Goal: Check status: Check status

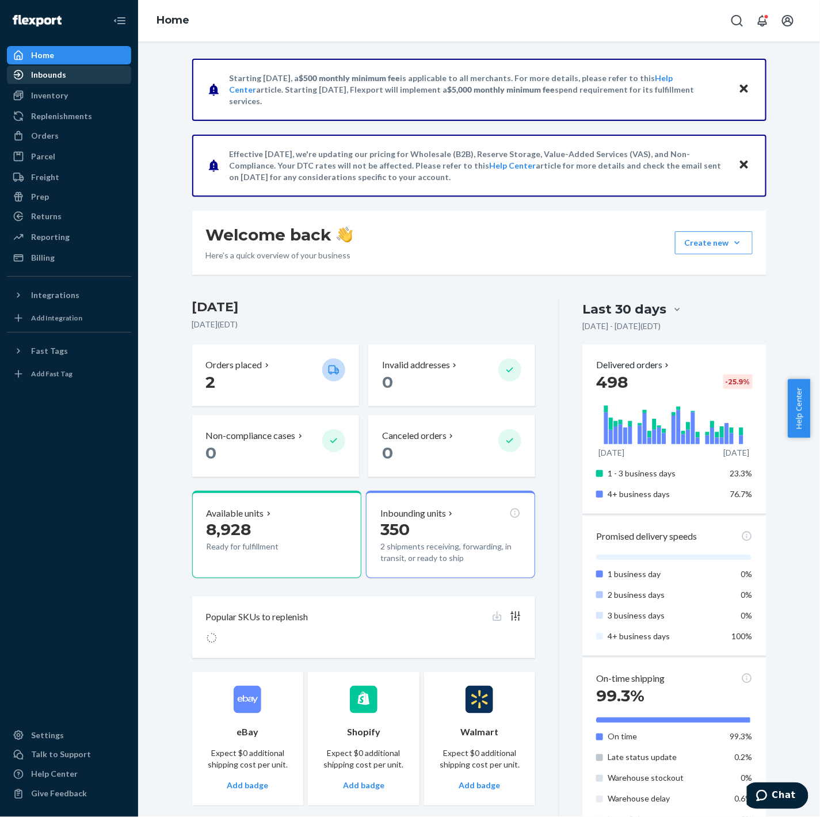
click at [71, 71] on div "Inbounds" at bounding box center [69, 75] width 122 height 16
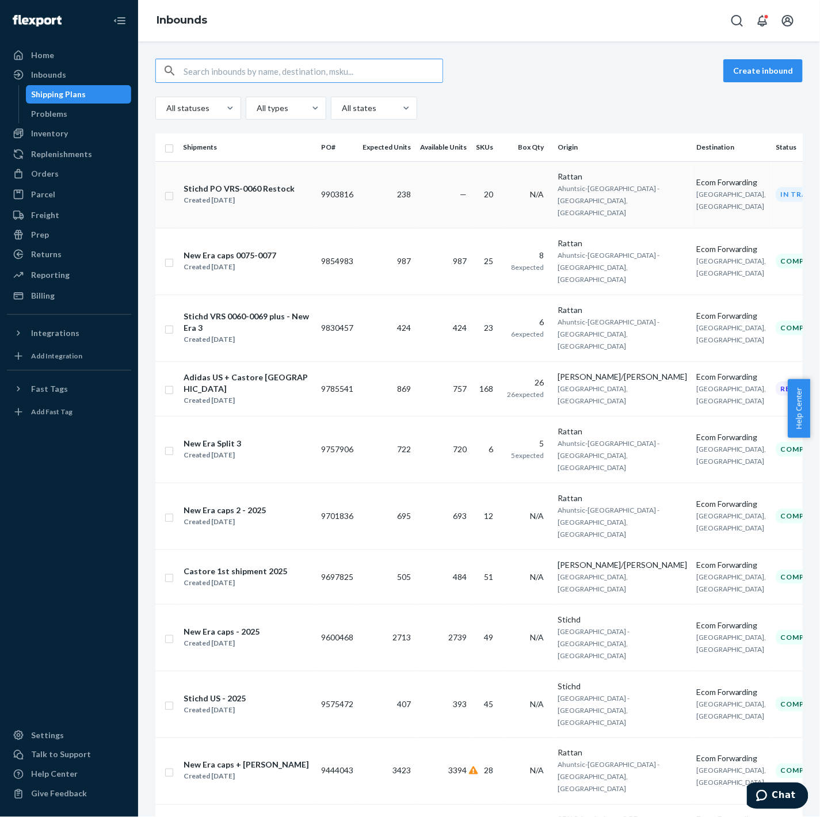
click at [255, 183] on div "Stichd PO VRS-0060 Restock" at bounding box center [239, 189] width 111 height 12
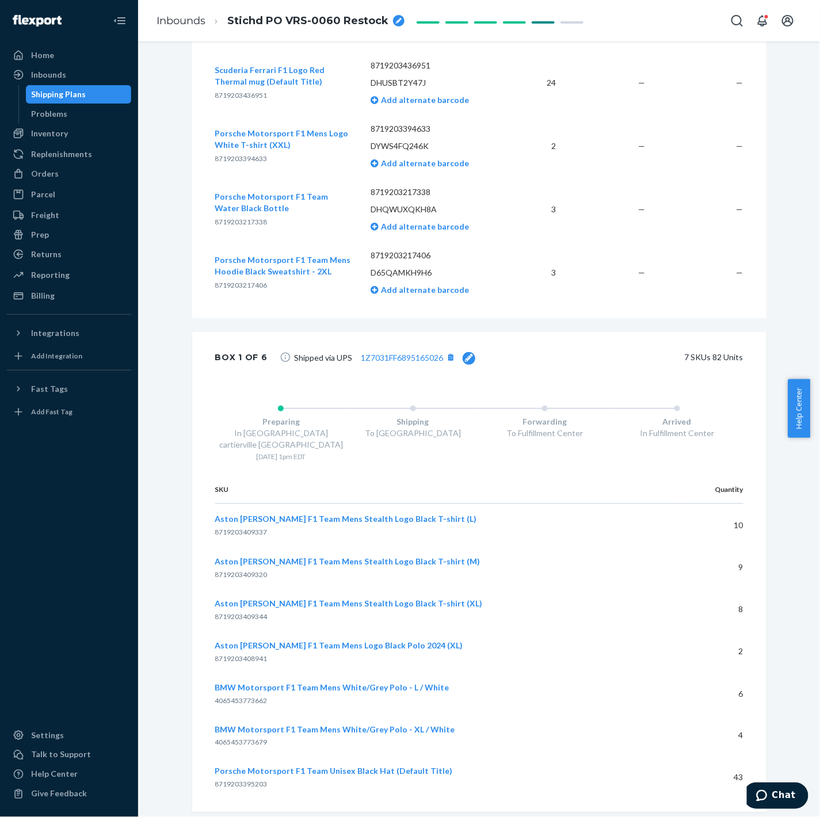
scroll to position [1406, 0]
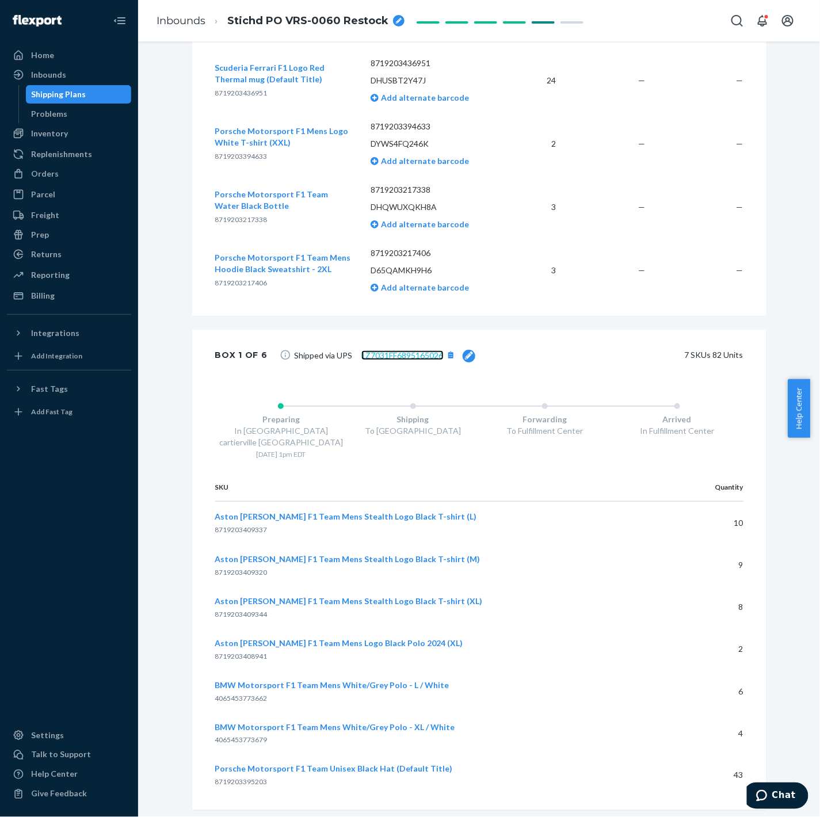
click at [404, 354] on link "1Z7031FF6895165026" at bounding box center [402, 355] width 82 height 10
click at [409, 354] on link "1Z7031FF6895165026" at bounding box center [402, 355] width 82 height 10
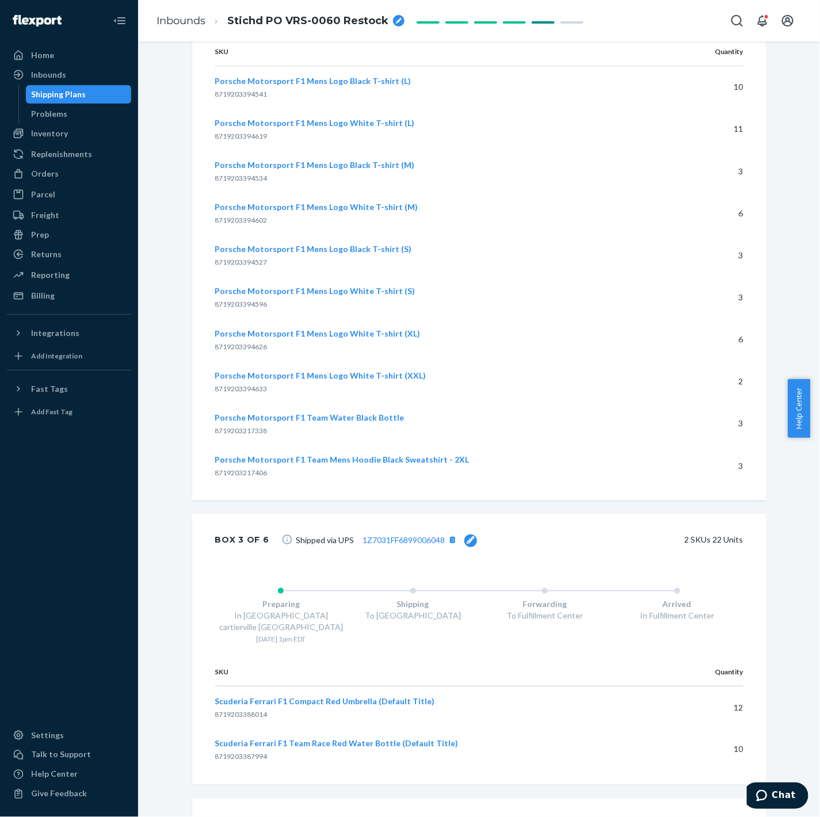
scroll to position [2366, 0]
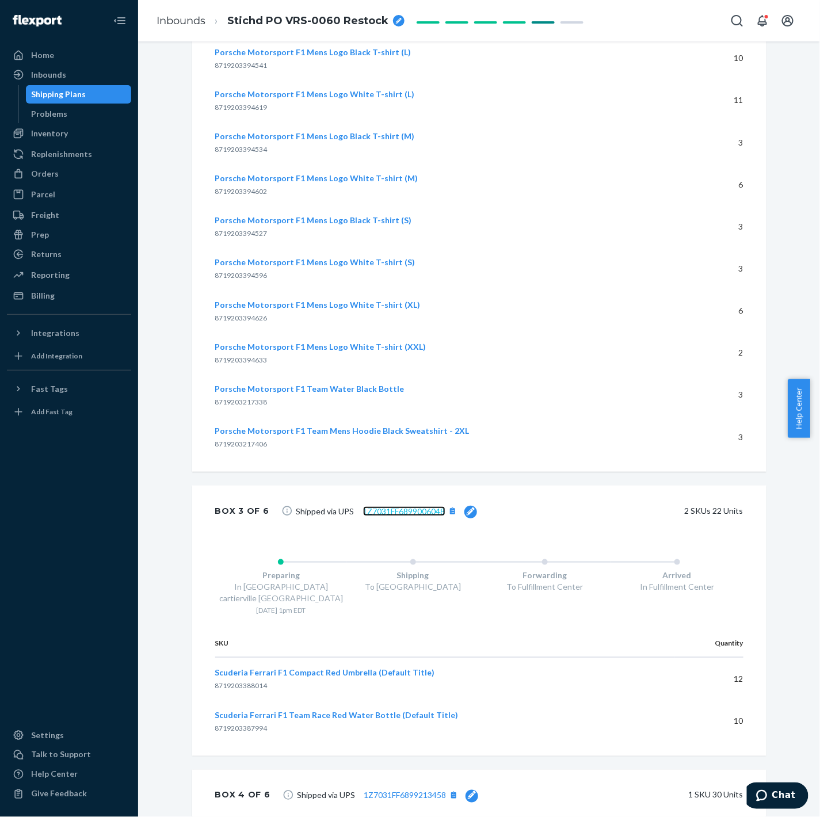
click at [417, 506] on link "1Z7031FF6899006048" at bounding box center [404, 511] width 82 height 10
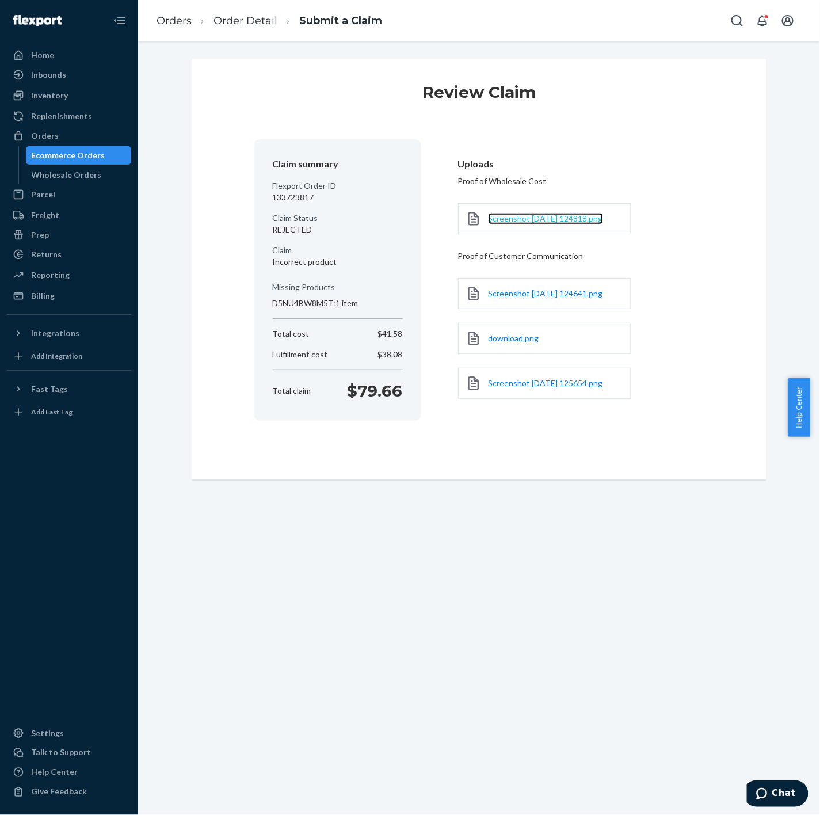
click at [505, 213] on span "Screenshot [DATE] 124818.png" at bounding box center [546, 218] width 115 height 10
click at [556, 291] on span "Screenshot [DATE] 124641.png" at bounding box center [546, 293] width 115 height 10
click at [534, 343] on div "download.png" at bounding box center [544, 338] width 173 height 31
click at [501, 331] on div "download.png" at bounding box center [544, 338] width 173 height 31
click at [501, 337] on span "download.png" at bounding box center [514, 338] width 51 height 10
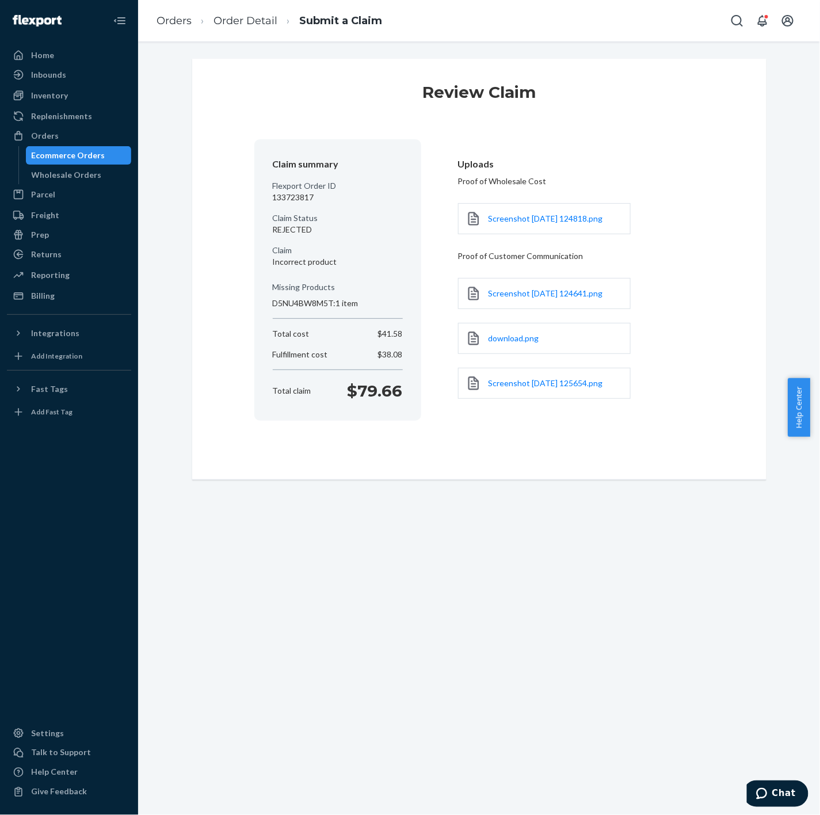
click at [303, 201] on p "133723817" at bounding box center [338, 198] width 130 height 12
copy p "133723817"
click at [49, 133] on div "Orders" at bounding box center [45, 136] width 28 height 12
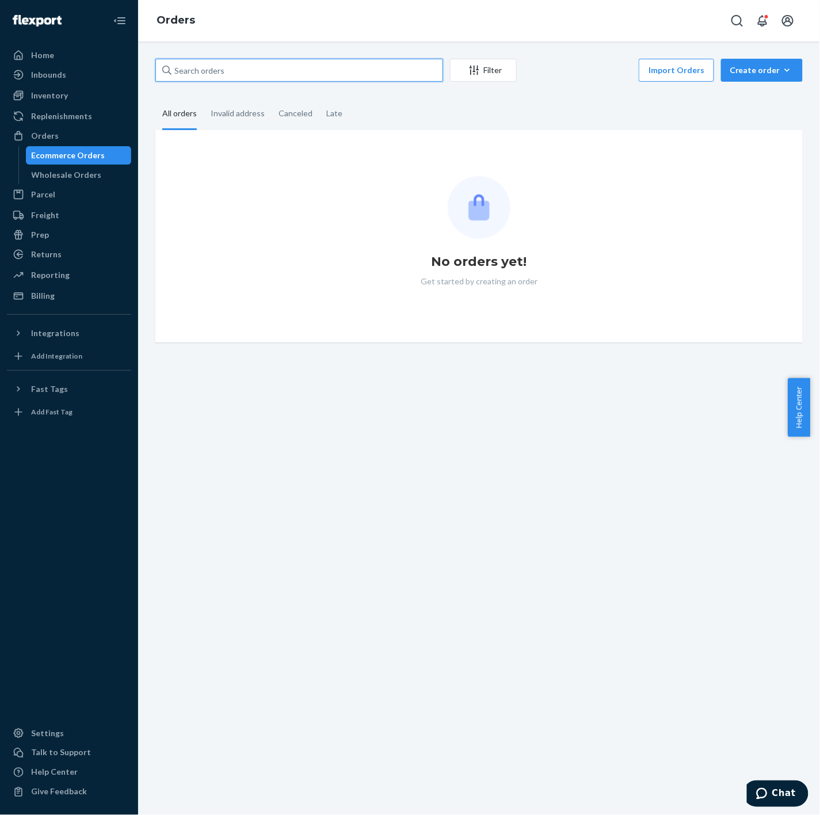
click at [328, 75] on input "text" at bounding box center [299, 70] width 288 height 23
paste input "133723817"
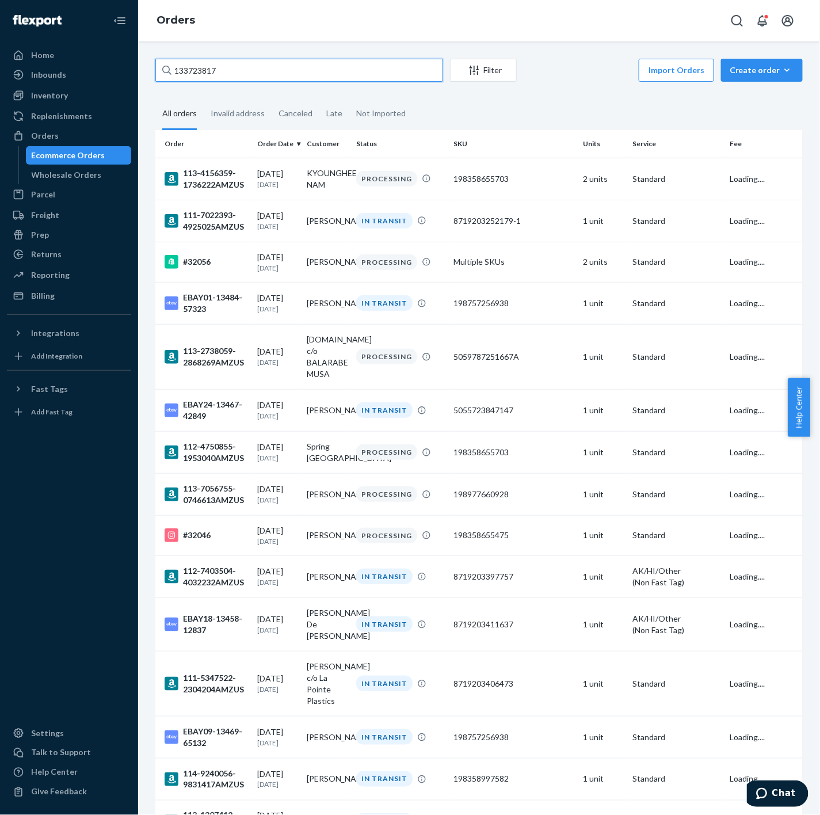
type input "133723817"
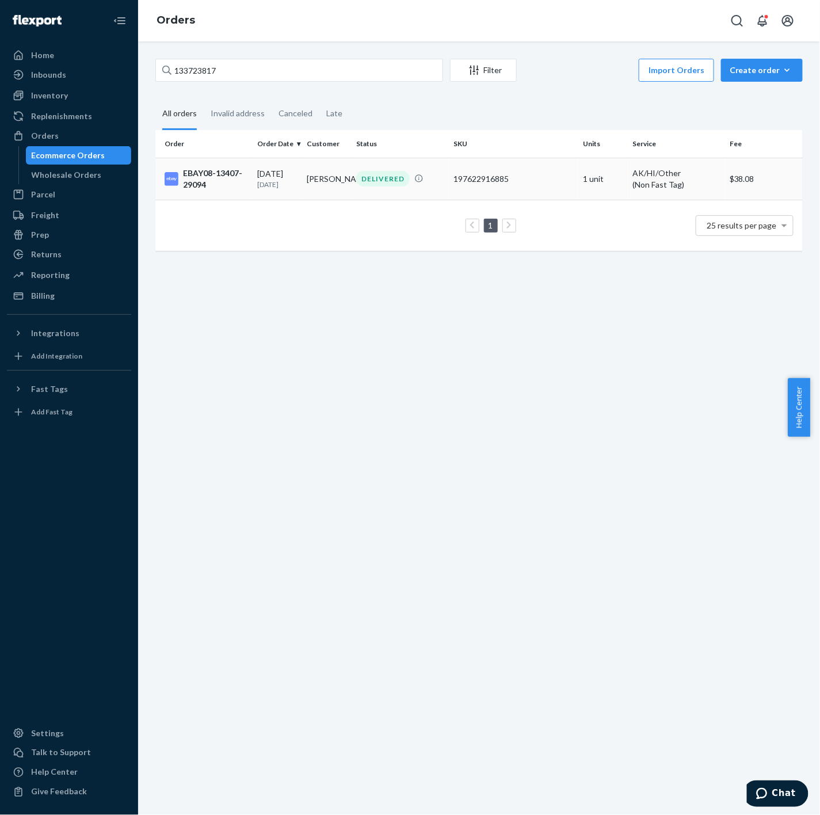
click at [285, 177] on div "08/03/2025 17 days ago" at bounding box center [277, 178] width 40 height 21
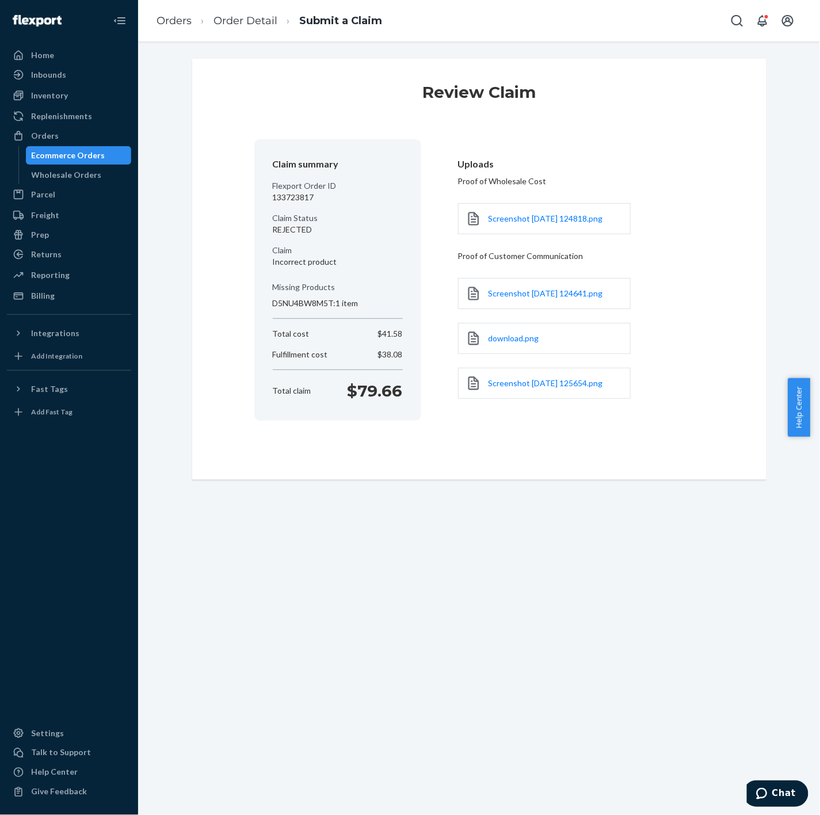
click at [291, 200] on p "133723817" at bounding box center [338, 198] width 130 height 12
copy p "133723817"
click at [56, 135] on div "Orders" at bounding box center [69, 136] width 122 height 16
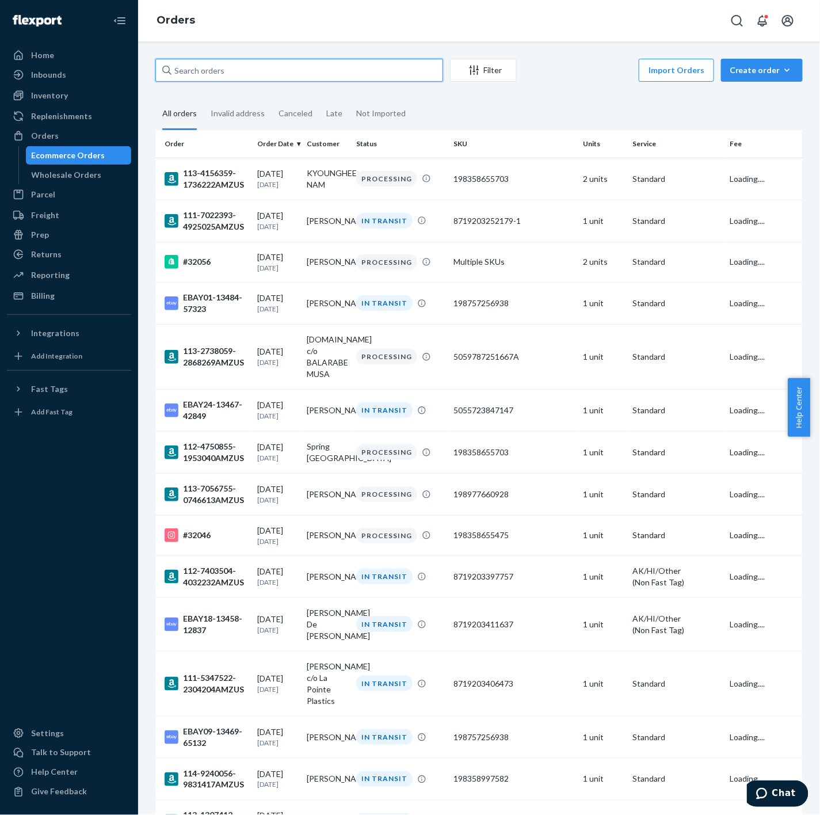
drag, startPoint x: 276, startPoint y: 72, endPoint x: 252, endPoint y: 74, distance: 24.2
click at [254, 74] on input "text" at bounding box center [299, 70] width 288 height 23
paste input "133723817"
type input "133723817"
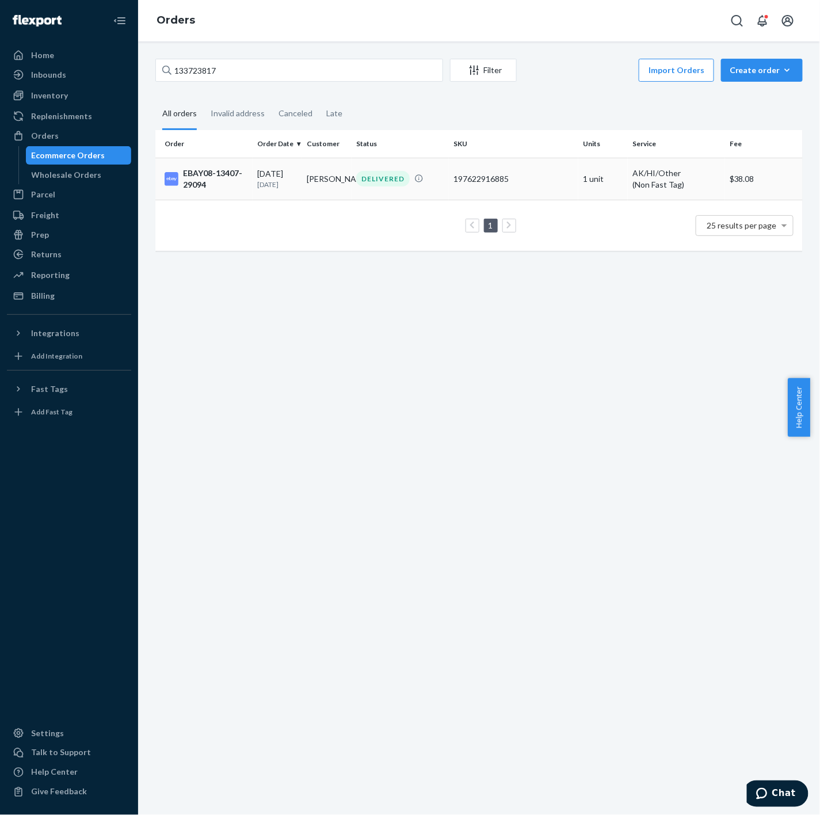
click at [225, 187] on div "EBAY08-13407-29094" at bounding box center [206, 178] width 83 height 23
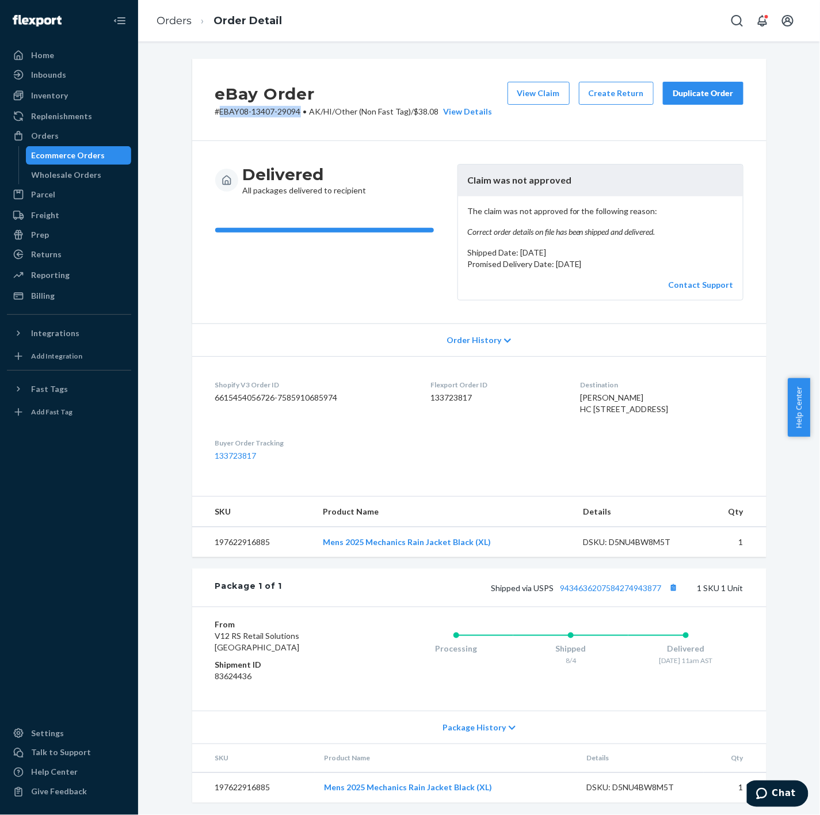
drag, startPoint x: 295, startPoint y: 111, endPoint x: 213, endPoint y: 116, distance: 81.9
click at [215, 116] on p "# EBAY08-13407-29094 • AK/HI/Other (Non Fast Tag) / $38.08 View Details" at bounding box center [353, 112] width 277 height 12
copy p "EBAY08-13407-29094"
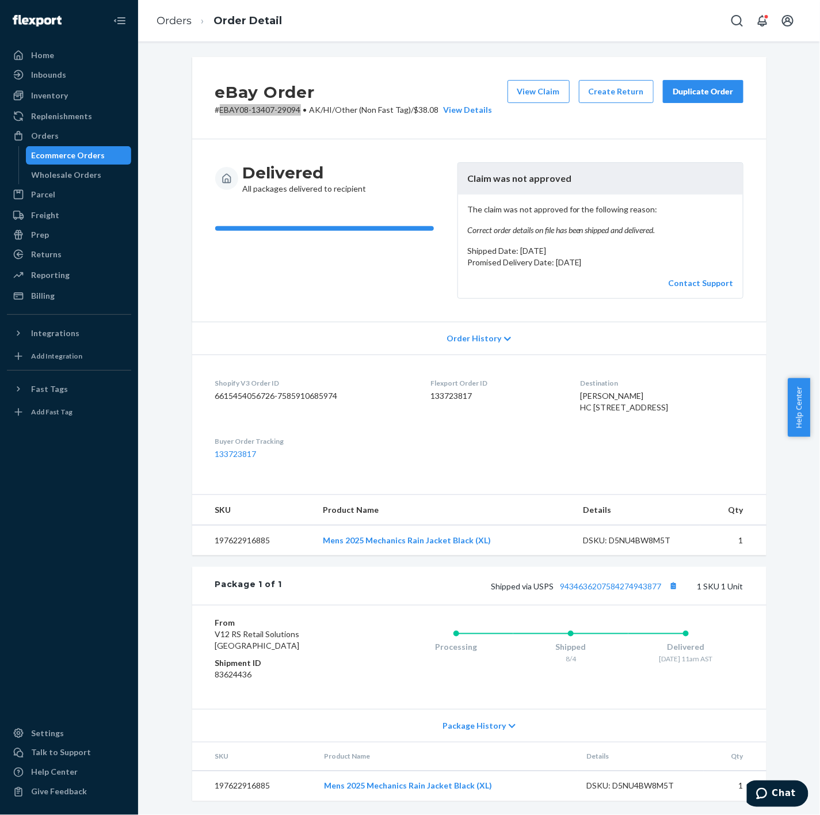
scroll to position [25, 0]
click at [311, 279] on div "Delivered All packages delivered to recipient Claim was not approved The claim …" at bounding box center [479, 230] width 574 height 182
click at [40, 133] on div "Orders" at bounding box center [45, 136] width 28 height 12
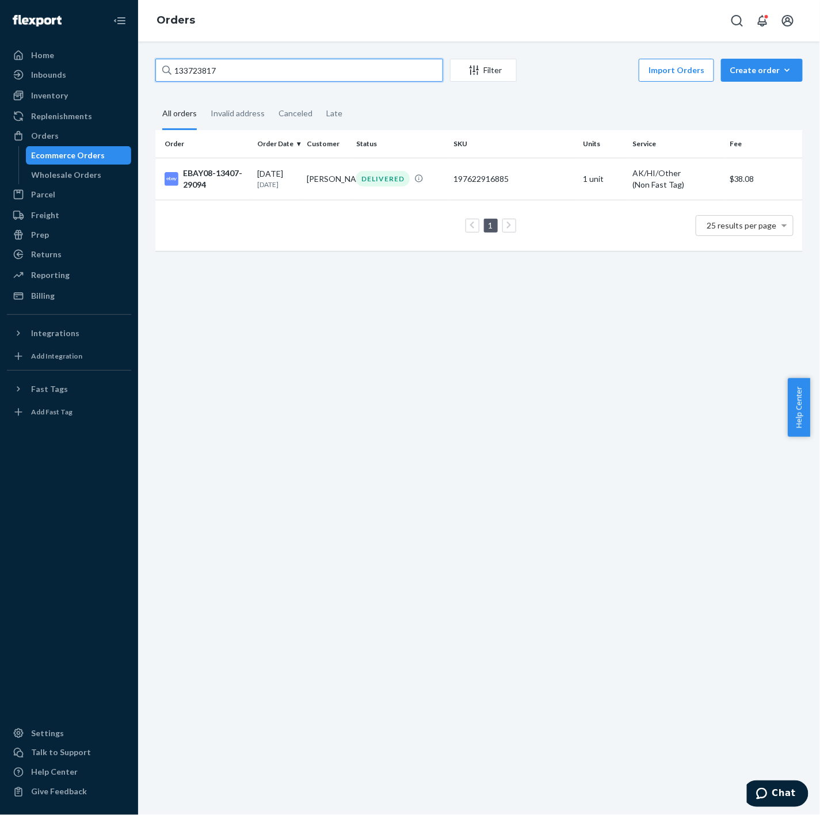
click at [306, 64] on input "133723817" at bounding box center [299, 70] width 288 height 23
paste input "EBAY08-13407-29094"
click at [307, 64] on input "133723817EBAY08-13407-29094" at bounding box center [299, 70] width 288 height 23
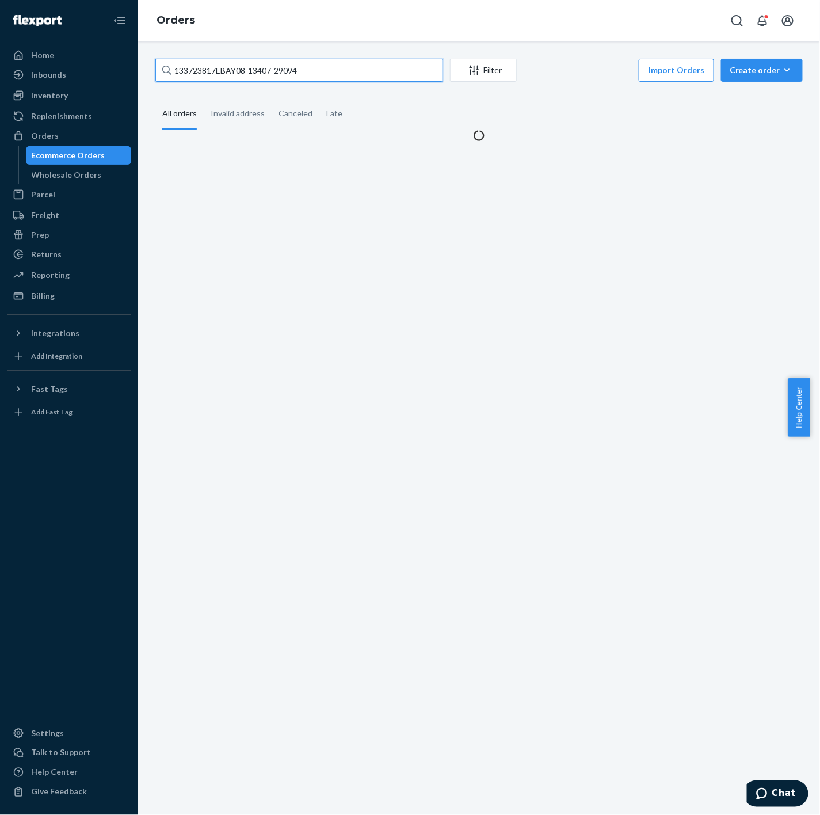
click at [307, 64] on input "133723817EBAY08-13407-29094" at bounding box center [299, 70] width 288 height 23
paste input "text"
type input "EBAY08-13407-29094"
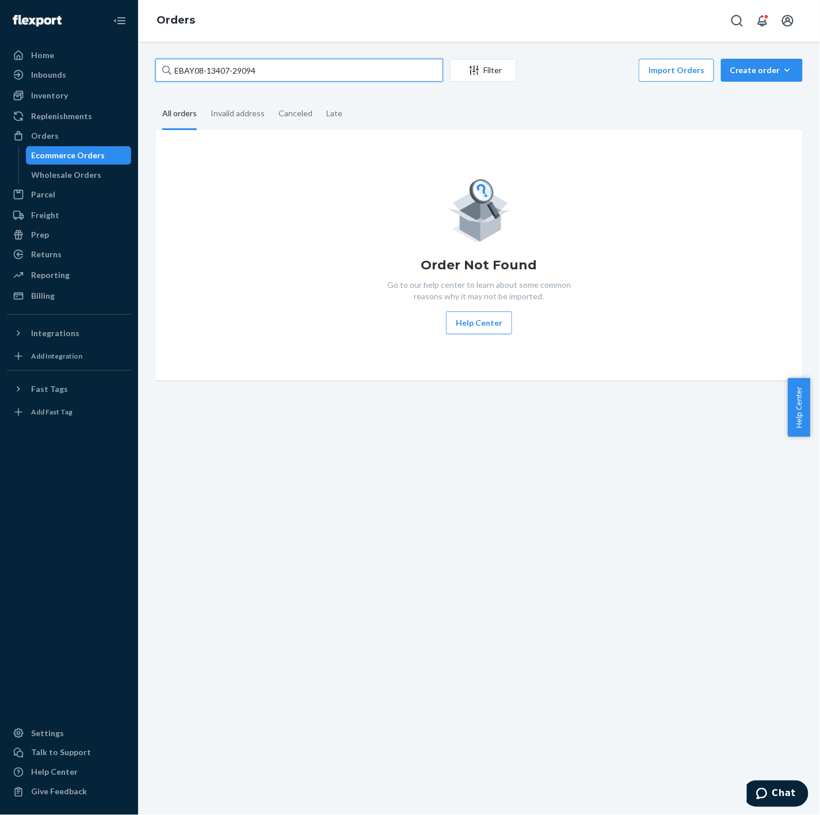
click at [175, 70] on input "EBAY08-13407-29094" at bounding box center [299, 70] width 288 height 23
click at [290, 69] on input "EBAY08-13407-29094" at bounding box center [299, 70] width 288 height 23
click at [32, 132] on div "Orders" at bounding box center [45, 136] width 28 height 12
click at [260, 69] on input "EBAY08-13407-29094" at bounding box center [299, 70] width 288 height 23
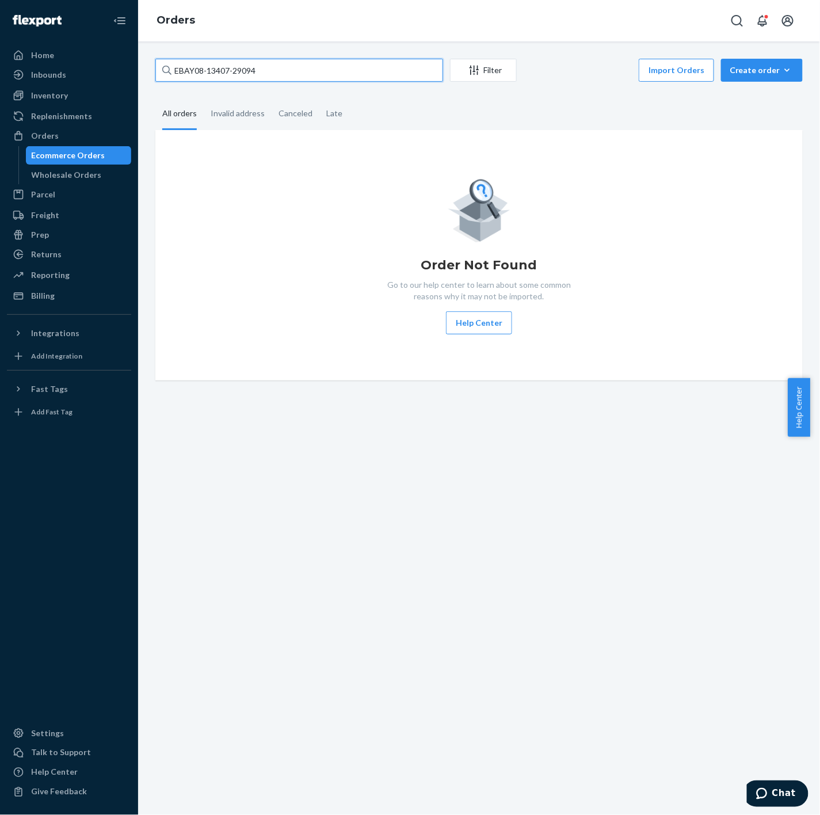
click at [260, 69] on input "EBAY08-13407-29094" at bounding box center [299, 70] width 288 height 23
drag, startPoint x: 261, startPoint y: 70, endPoint x: 37, endPoint y: 91, distance: 224.2
click at [37, 91] on div "Home Inbounds Shipping Plans Problems Inventory Products Replenishments Orders …" at bounding box center [410, 407] width 820 height 815
click at [48, 135] on div "Orders" at bounding box center [45, 136] width 28 height 12
click at [47, 202] on div "Parcel" at bounding box center [69, 194] width 122 height 16
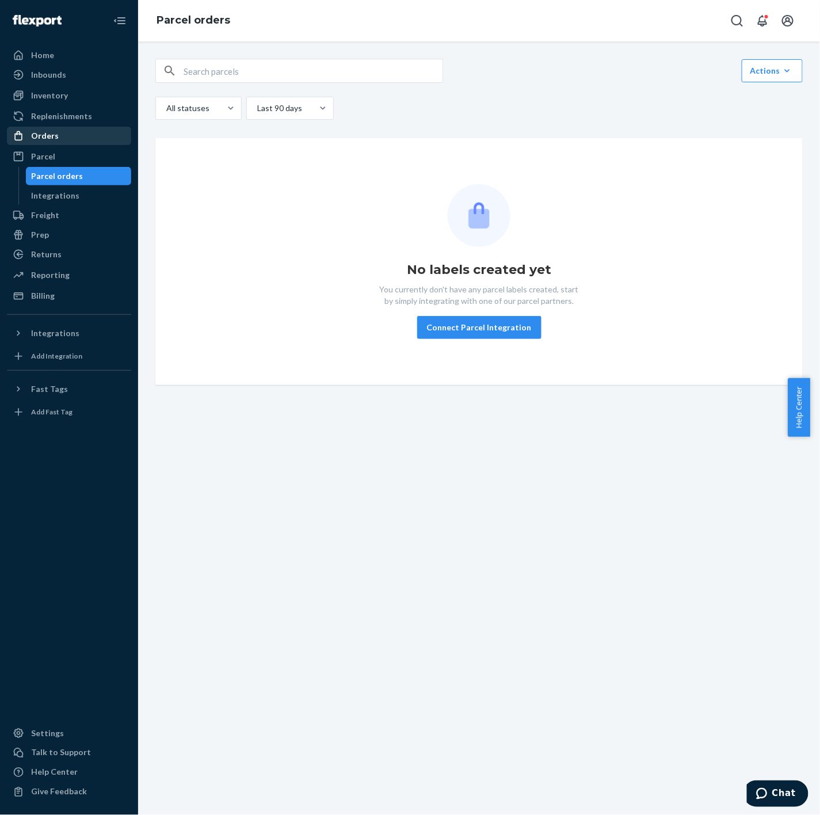
click at [68, 137] on div "Orders" at bounding box center [69, 136] width 122 height 16
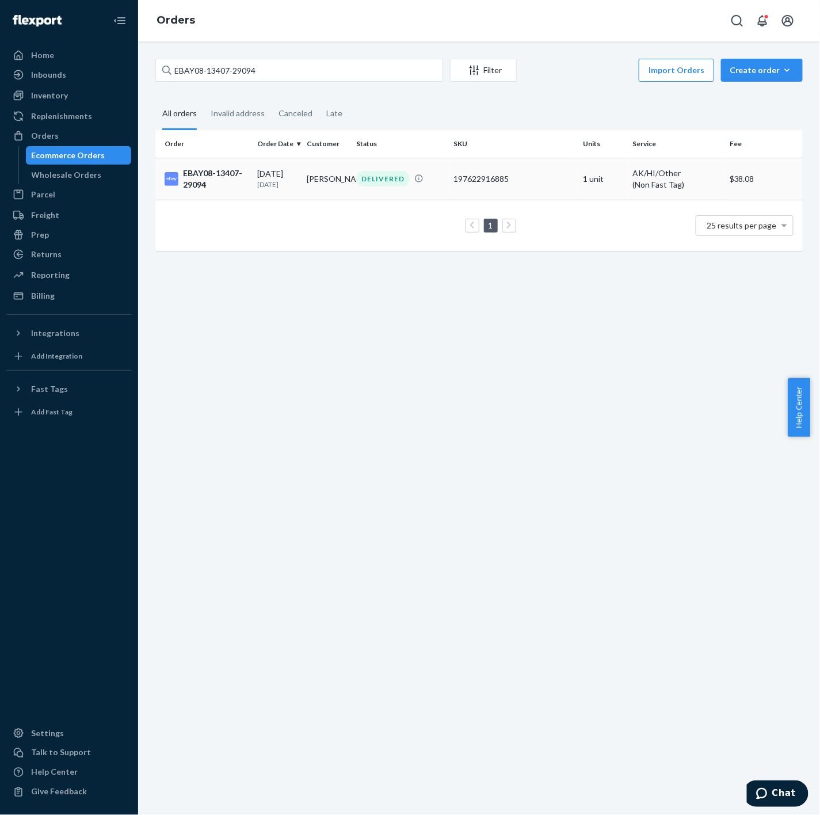
click at [234, 188] on div "EBAY08-13407-29094" at bounding box center [206, 178] width 83 height 23
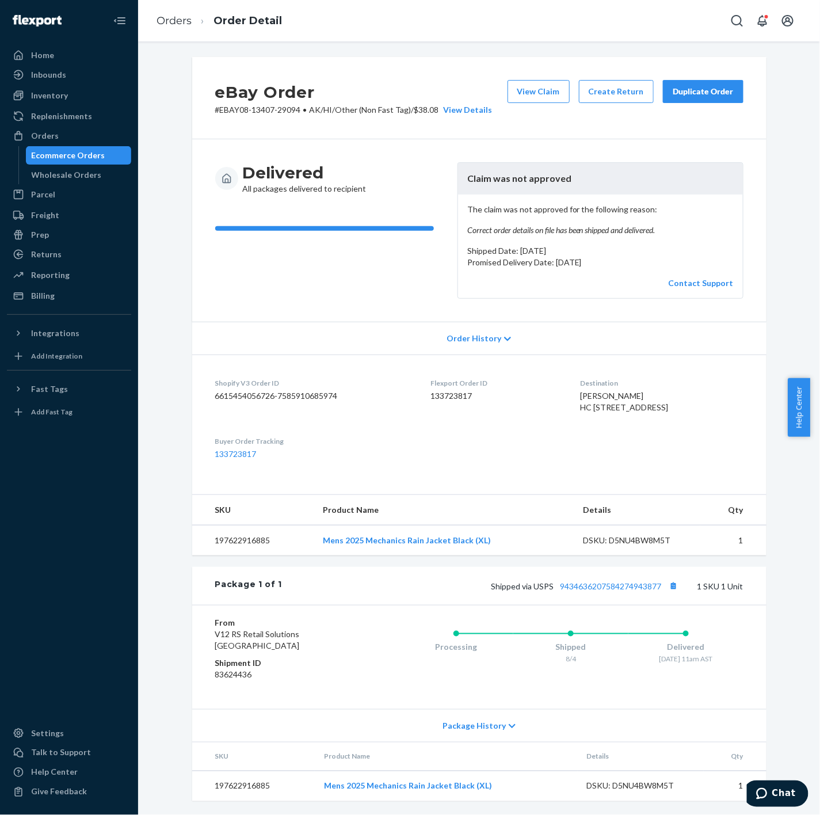
scroll to position [25, 0]
click at [552, 80] on button "View Claim" at bounding box center [539, 91] width 62 height 23
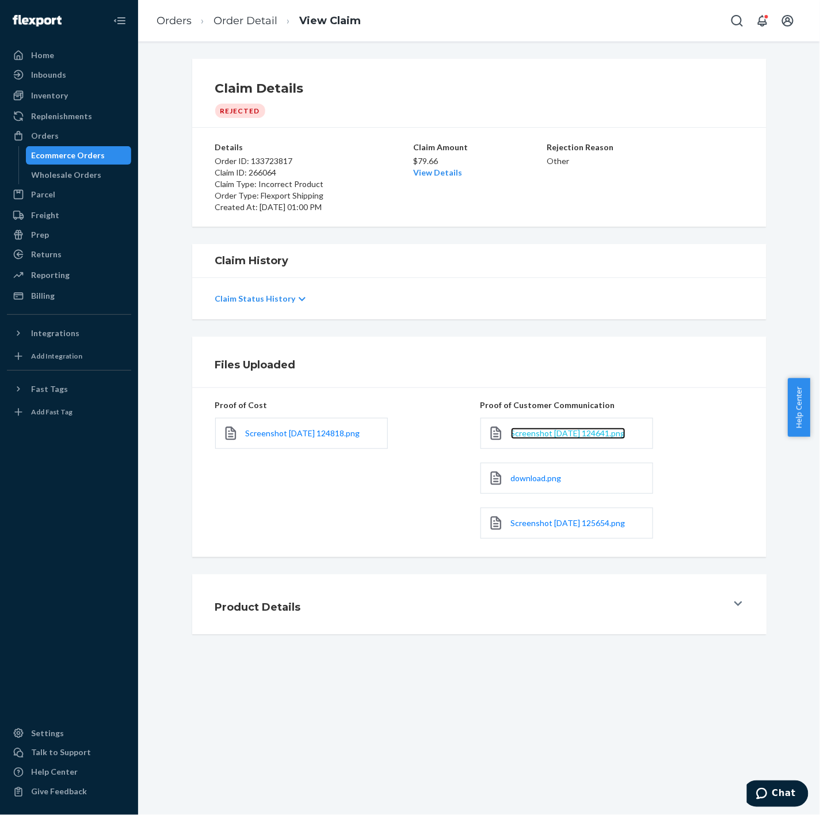
click at [513, 433] on span "Screenshot [DATE] 124641.png" at bounding box center [568, 433] width 115 height 10
click at [578, 490] on div "download.png" at bounding box center [566, 478] width 173 height 31
click at [576, 478] on div "download.png" at bounding box center [566, 478] width 173 height 31
click at [524, 479] on span "download.png" at bounding box center [536, 478] width 51 height 10
click at [579, 528] on link "Screenshot [DATE] 125654.png" at bounding box center [568, 523] width 115 height 12
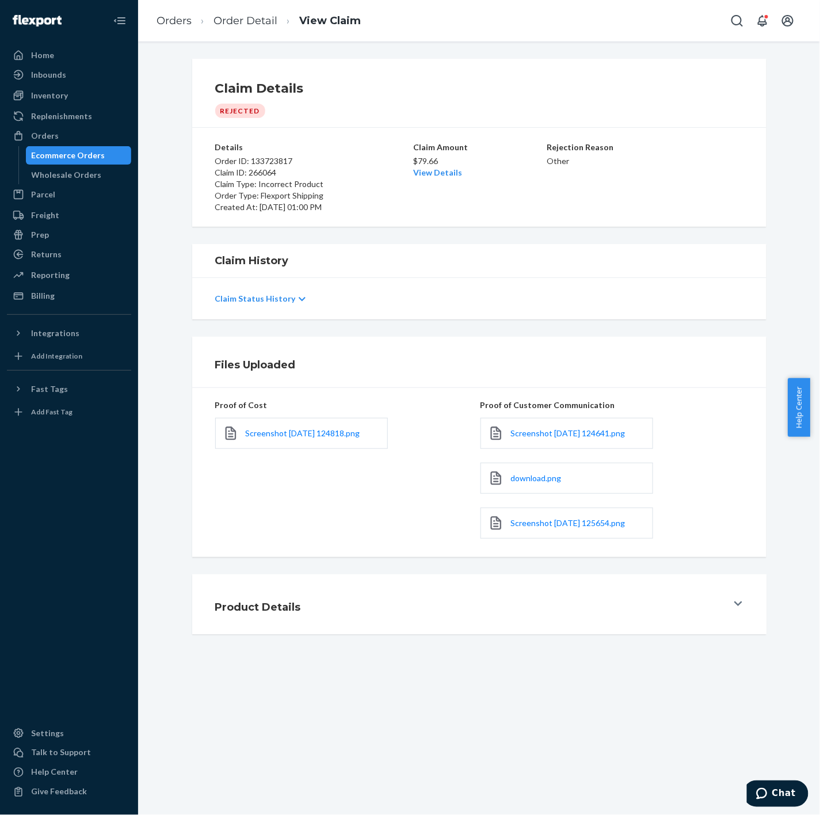
click at [282, 155] on p "Order ID: 133723817" at bounding box center [313, 161] width 196 height 12
copy p "133723817"
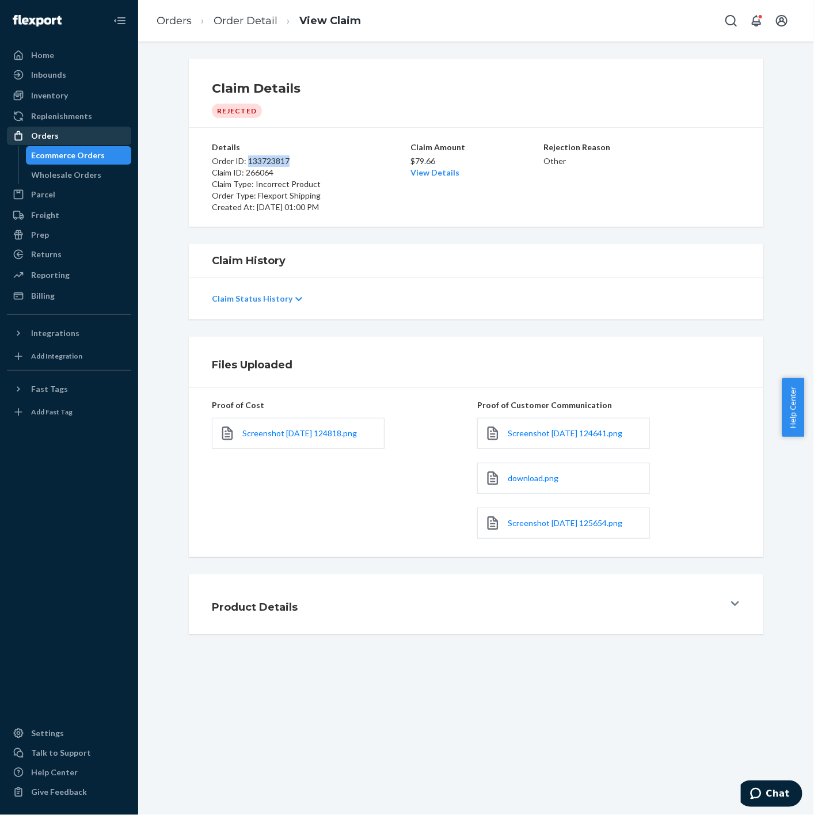
click at [58, 128] on div "Orders" at bounding box center [69, 136] width 122 height 16
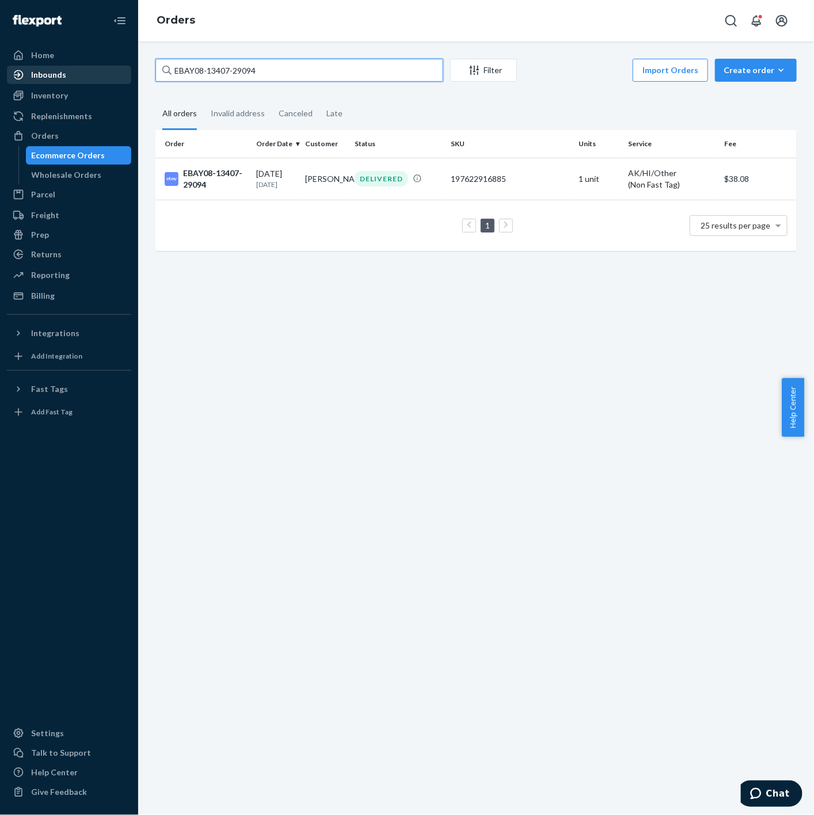
paste input "#S1WTCXXWLX"
drag, startPoint x: 217, startPoint y: 74, endPoint x: 108, endPoint y: 66, distance: 109.1
click at [108, 66] on div "Home Inbounds Shipping Plans Problems Inventory Products Replenishments Orders …" at bounding box center [407, 407] width 814 height 815
type input "#S1WTCXXWLX"
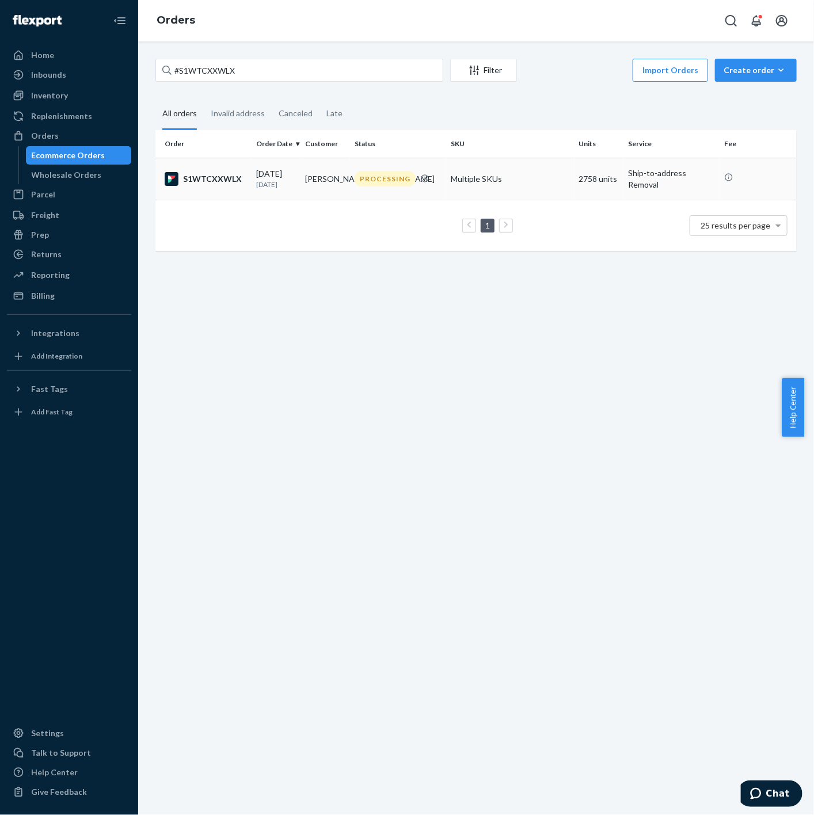
click at [319, 169] on td "[PERSON_NAME]/[PERSON_NAME]" at bounding box center [325, 179] width 49 height 42
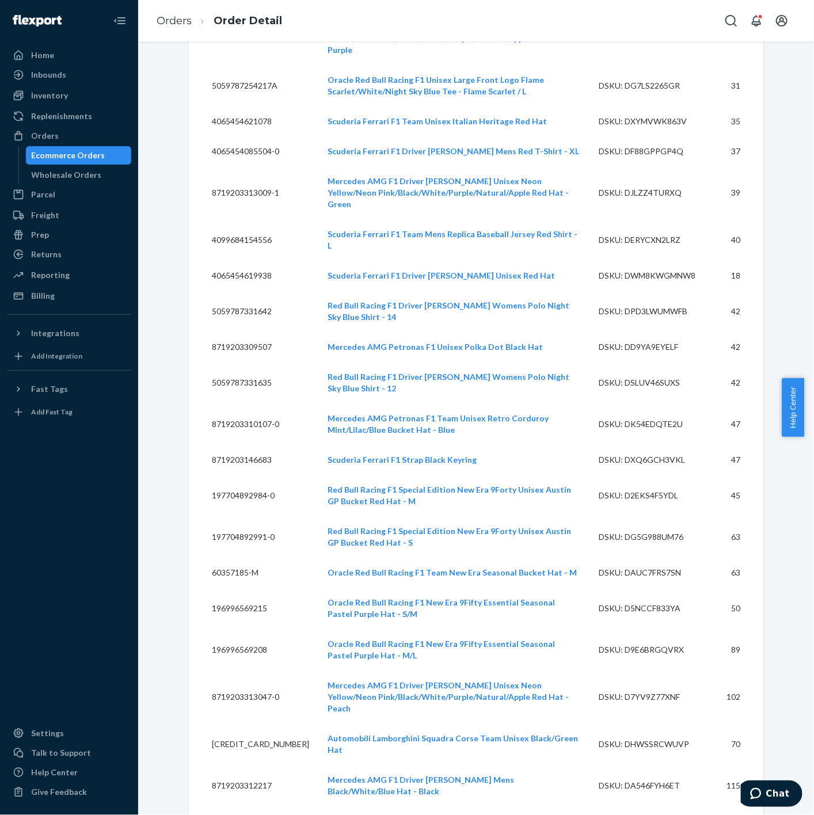
scroll to position [7352, 0]
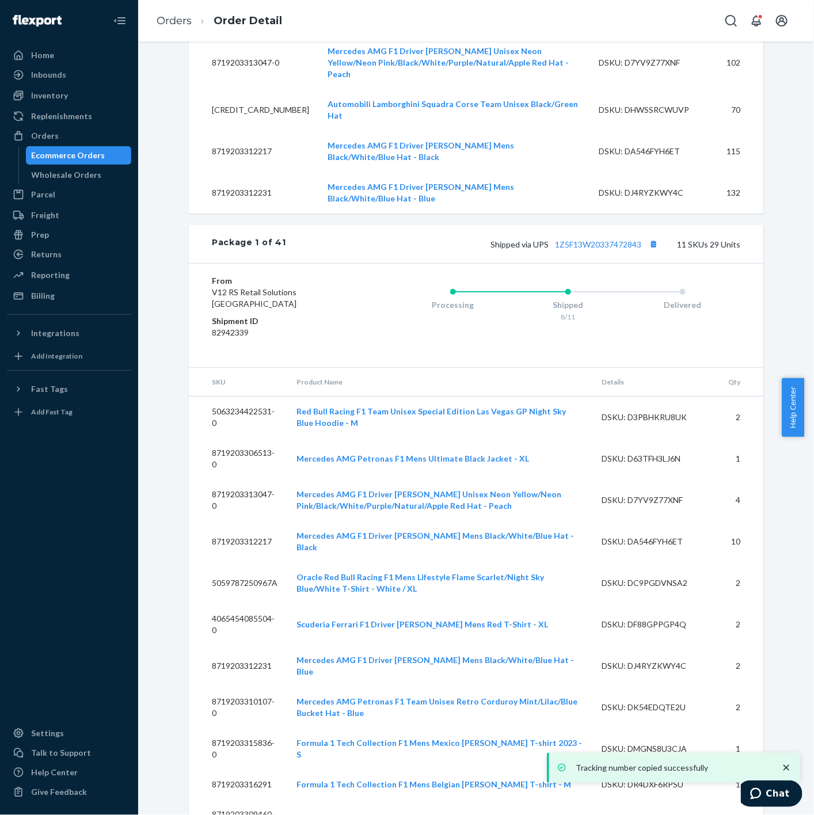
scroll to position [7992, 0]
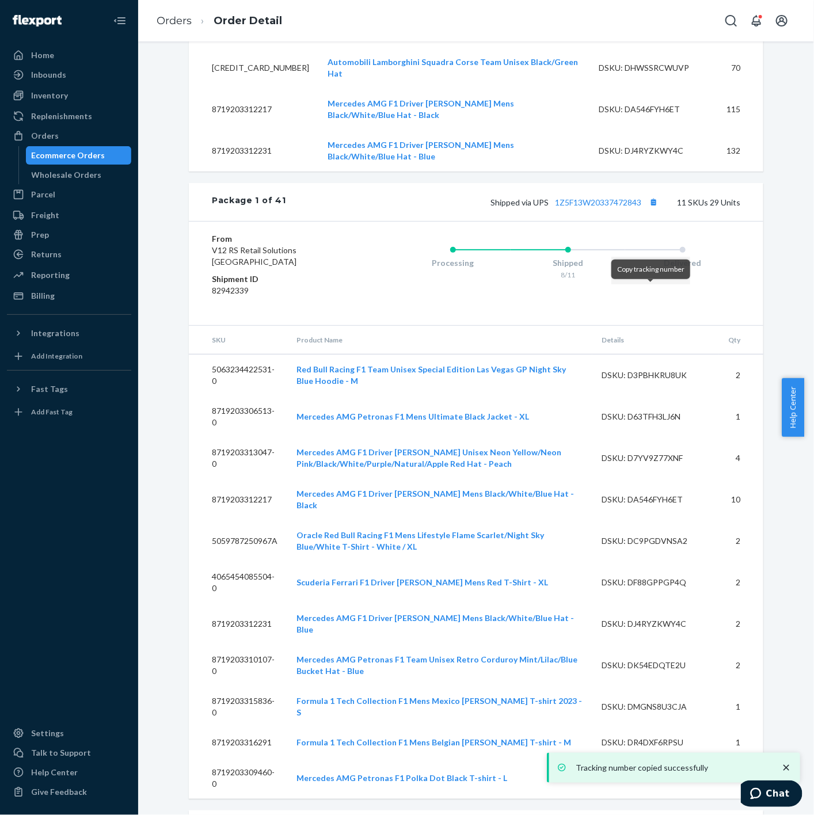
click at [652, 814] on button "Copy tracking number" at bounding box center [653, 829] width 15 height 15
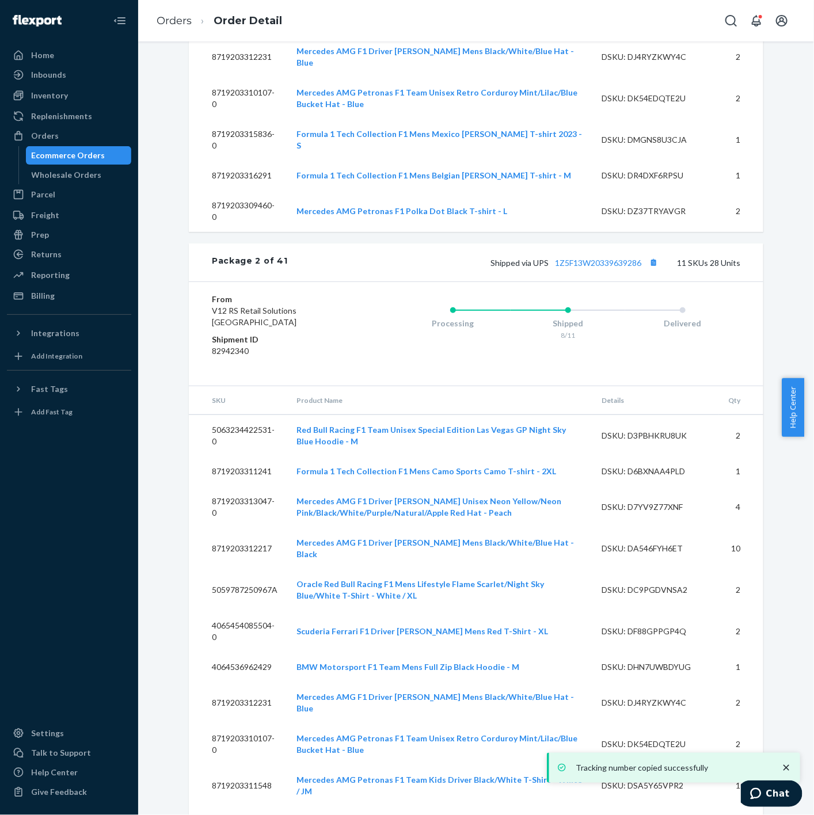
scroll to position [8567, 0]
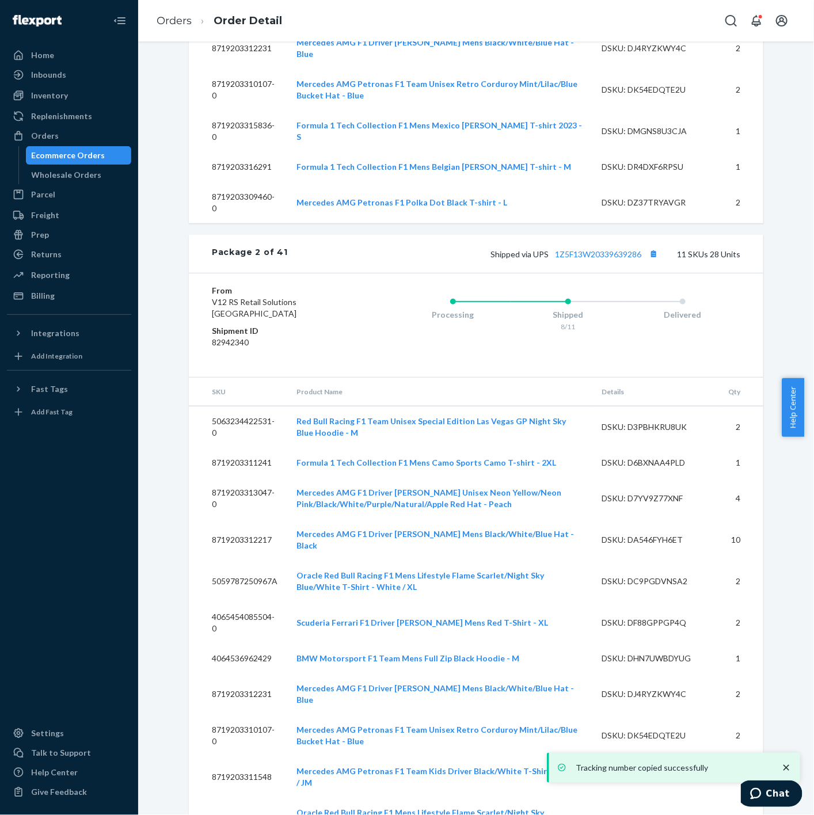
drag, startPoint x: 247, startPoint y: 386, endPoint x: 181, endPoint y: 389, distance: 66.3
copy dd "82942341"
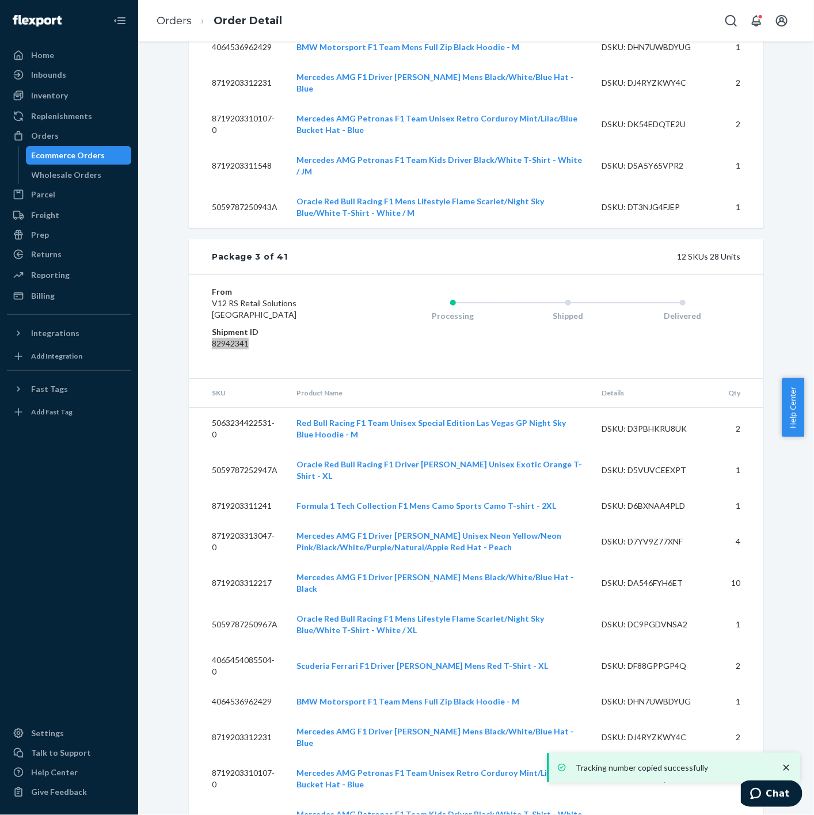
scroll to position [9207, 0]
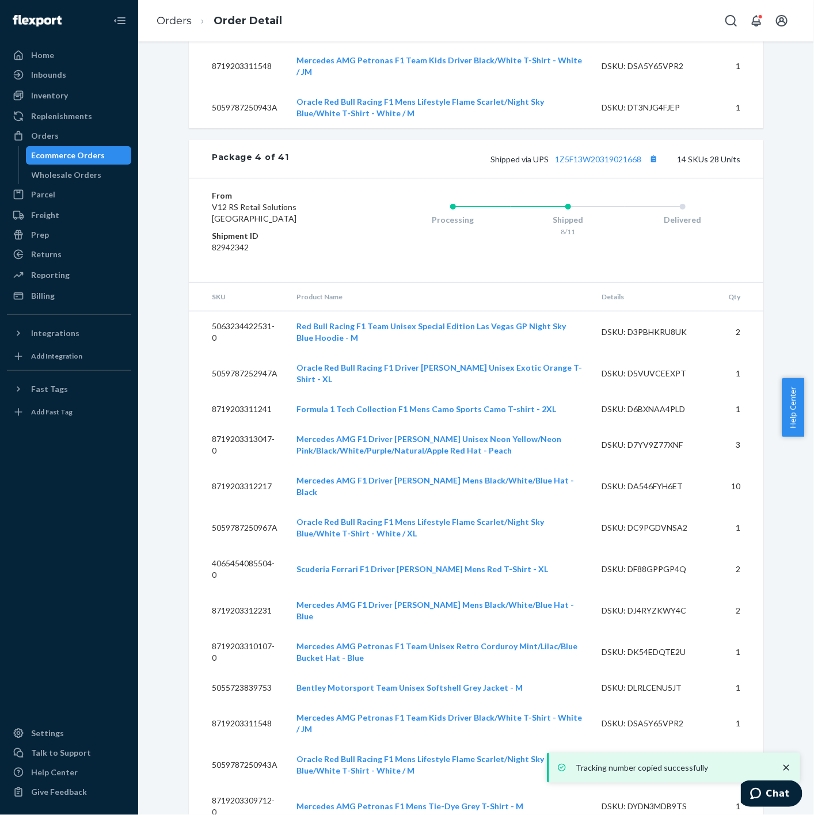
scroll to position [9974, 0]
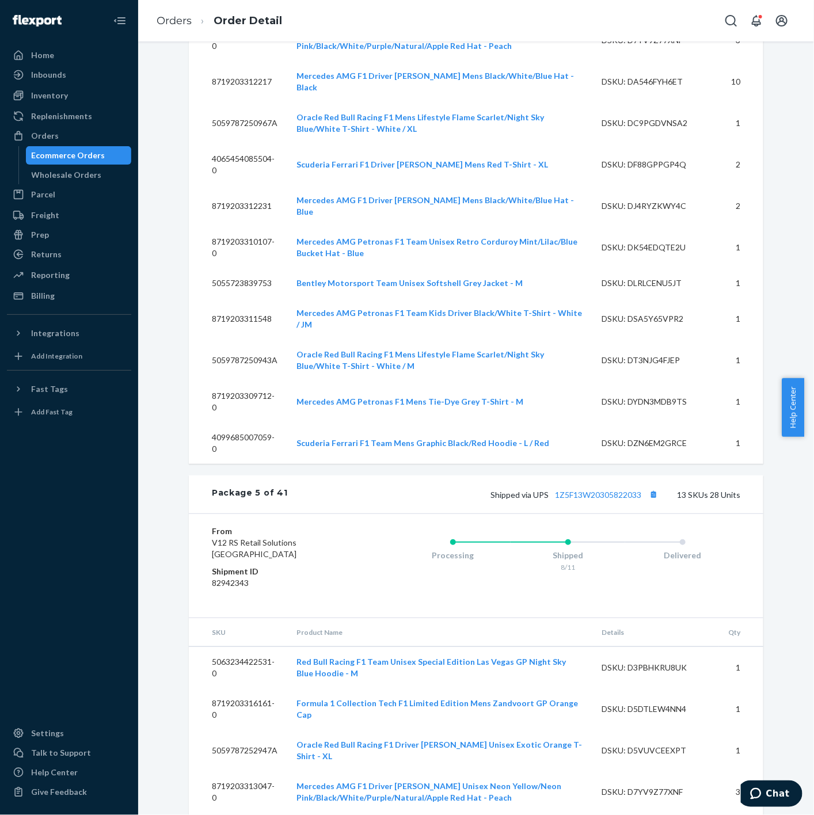
scroll to position [10677, 0]
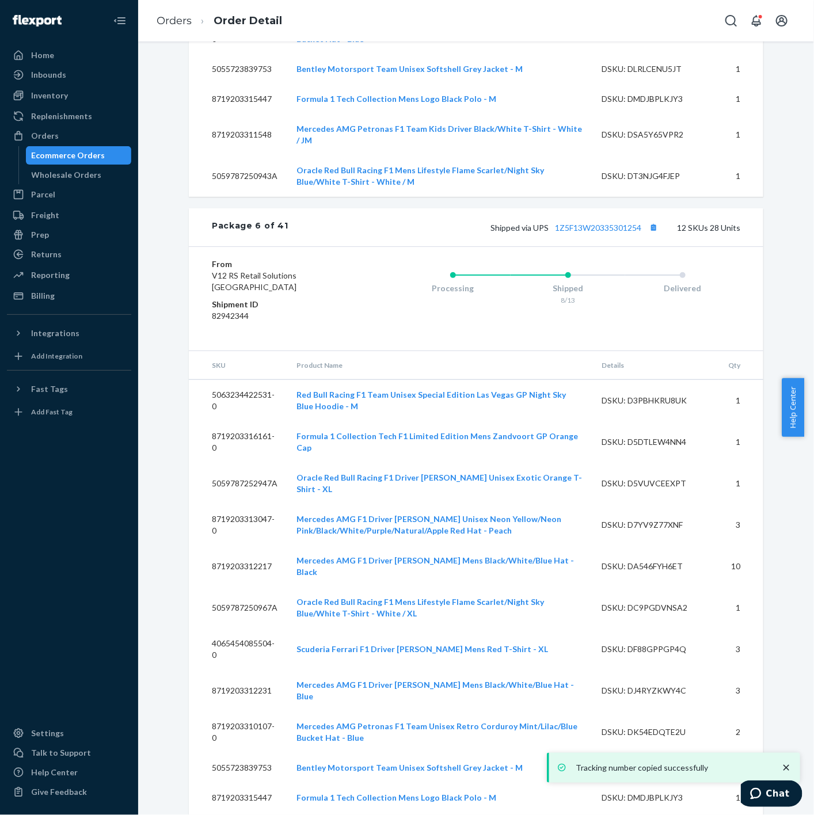
scroll to position [11316, 0]
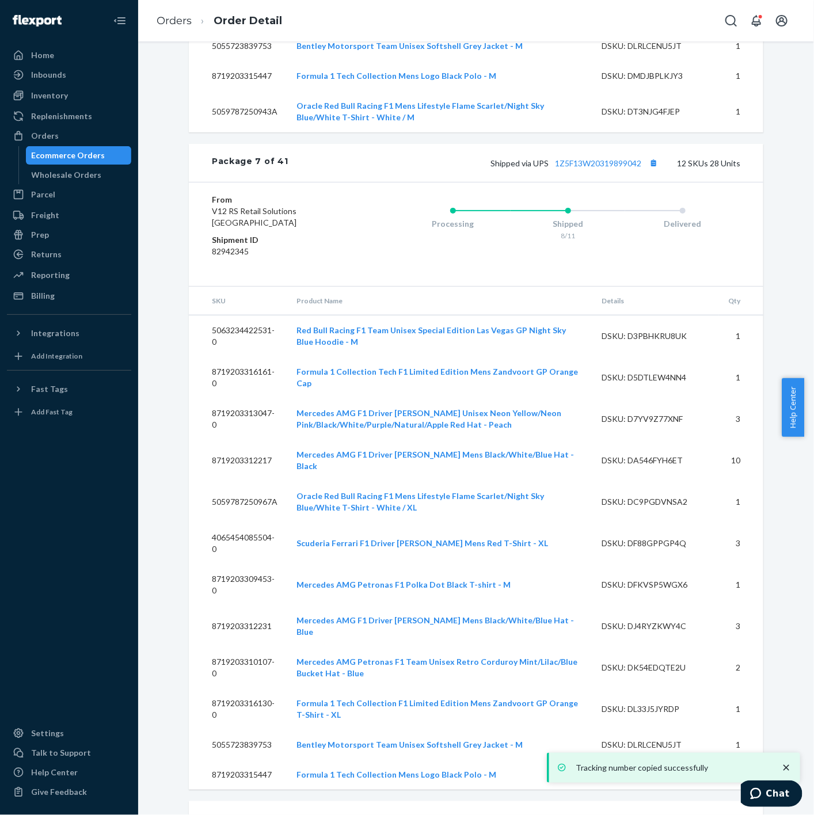
scroll to position [12020, 0]
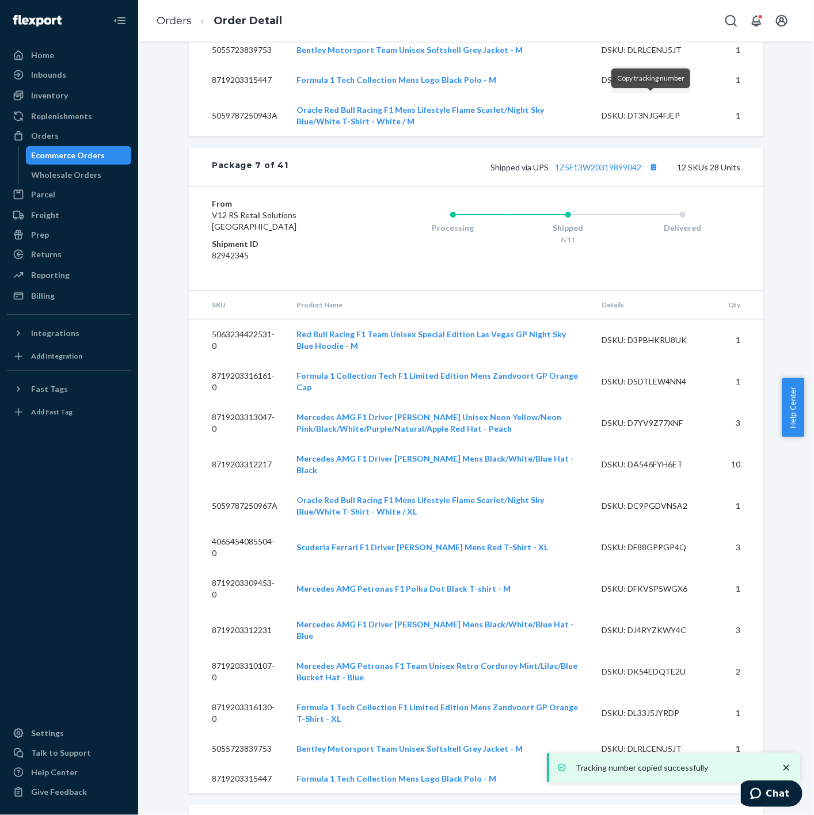
click at [653, 814] on button "Copy tracking number" at bounding box center [653, 824] width 15 height 15
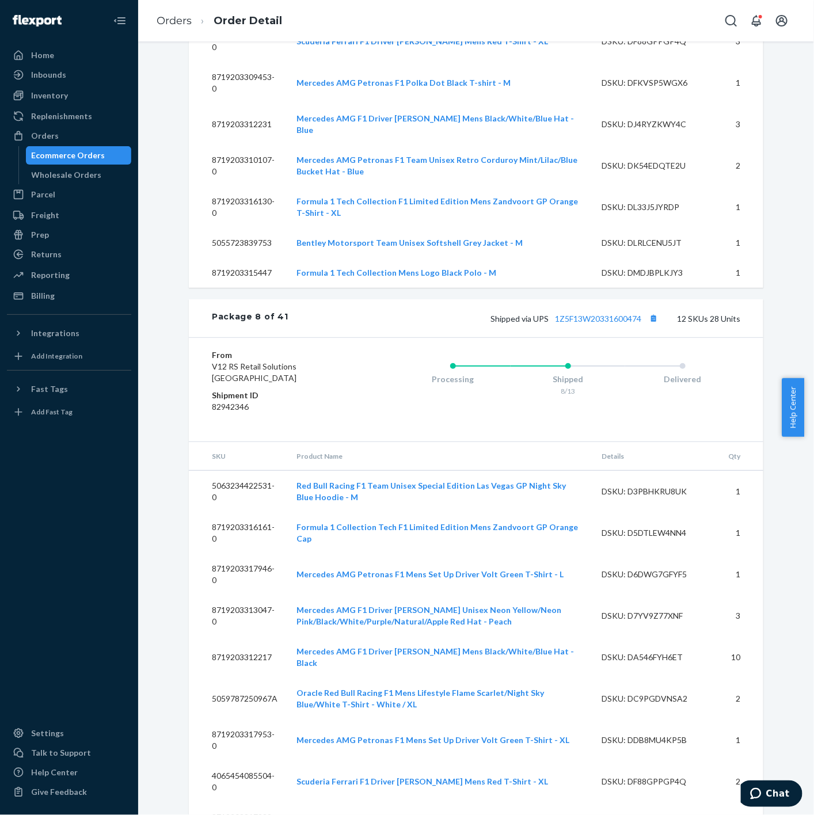
scroll to position [12595, 0]
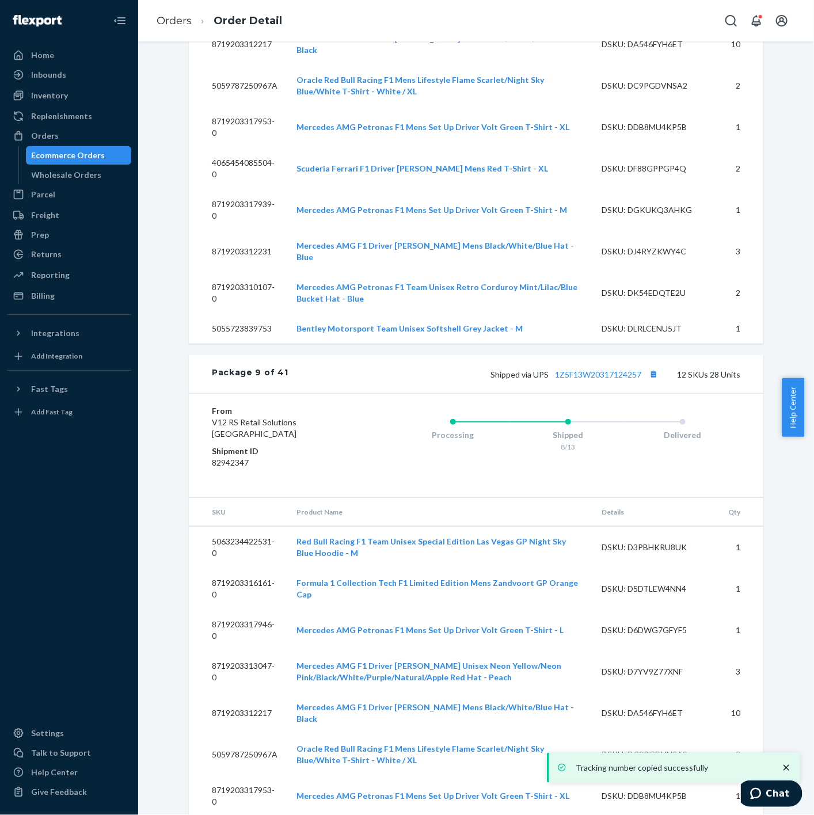
scroll to position [13170, 0]
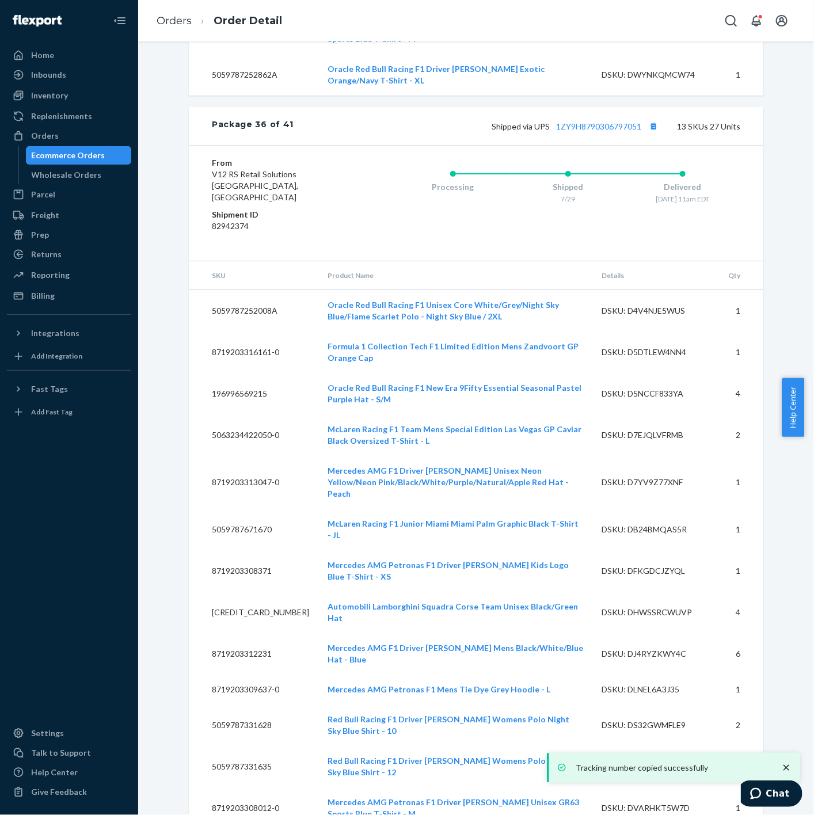
scroll to position [38664, 0]
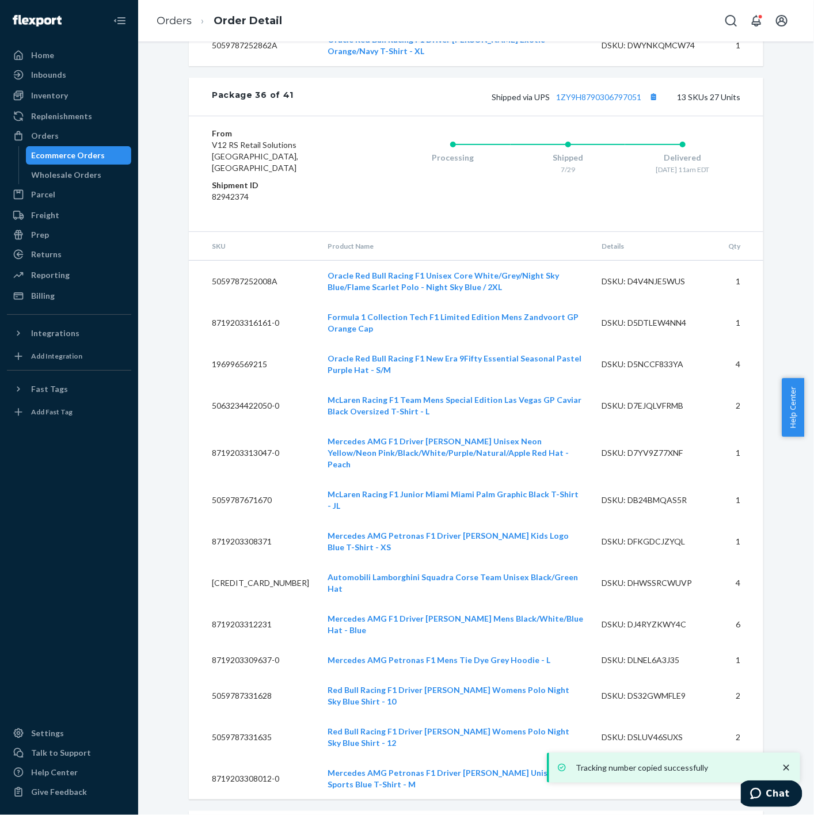
copy dd "82942377"
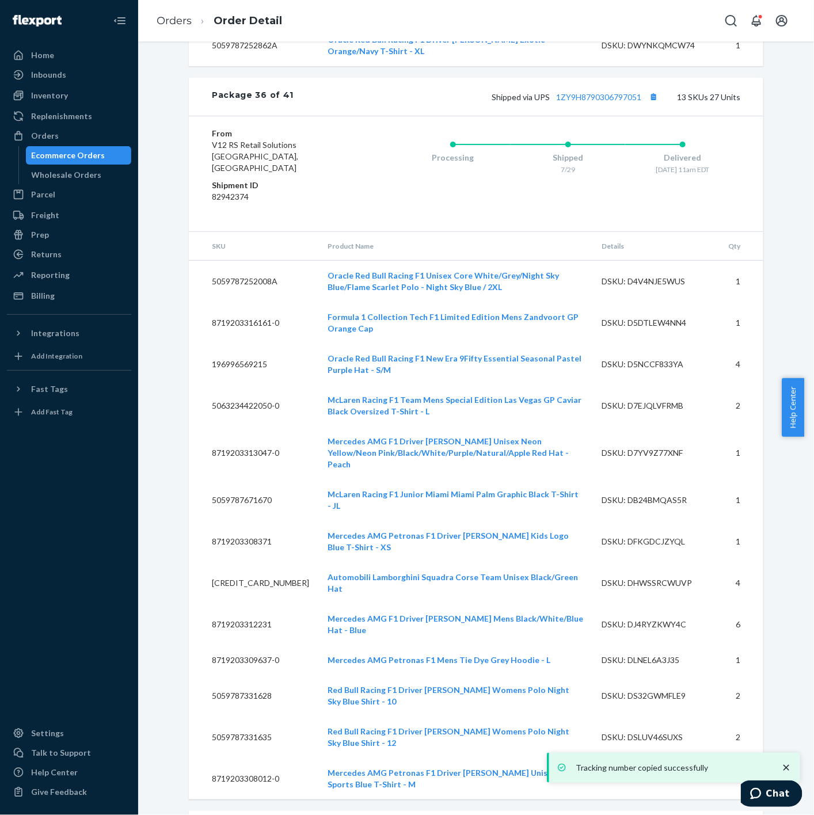
copy dd "84091206"
copy dd "84557593"
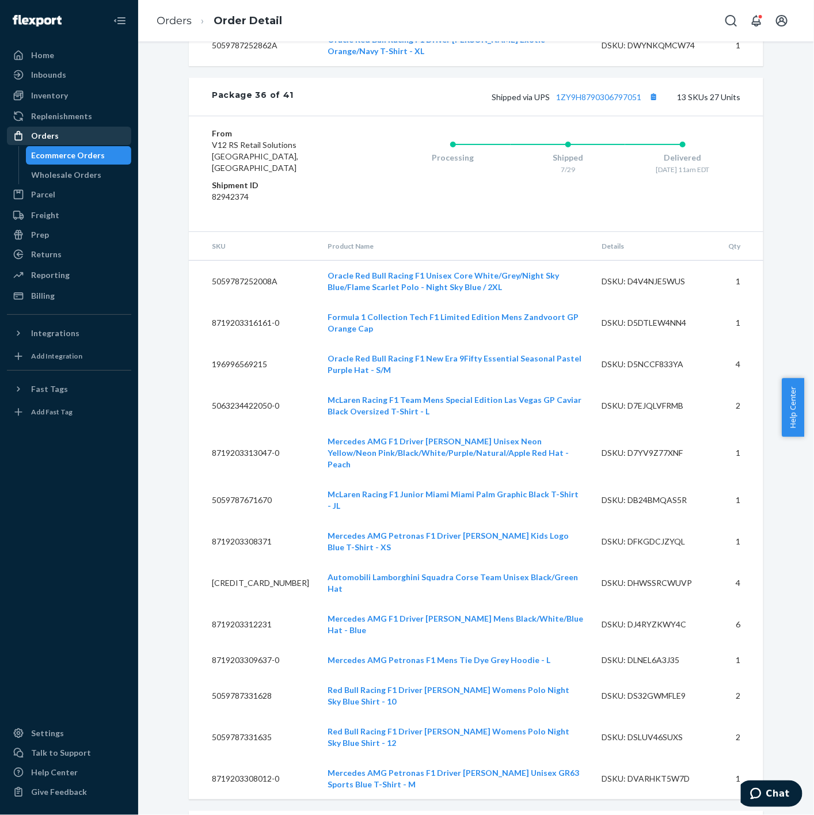
drag, startPoint x: 77, startPoint y: 141, endPoint x: 87, endPoint y: 144, distance: 10.7
click at [77, 141] on div "Orders" at bounding box center [69, 136] width 122 height 16
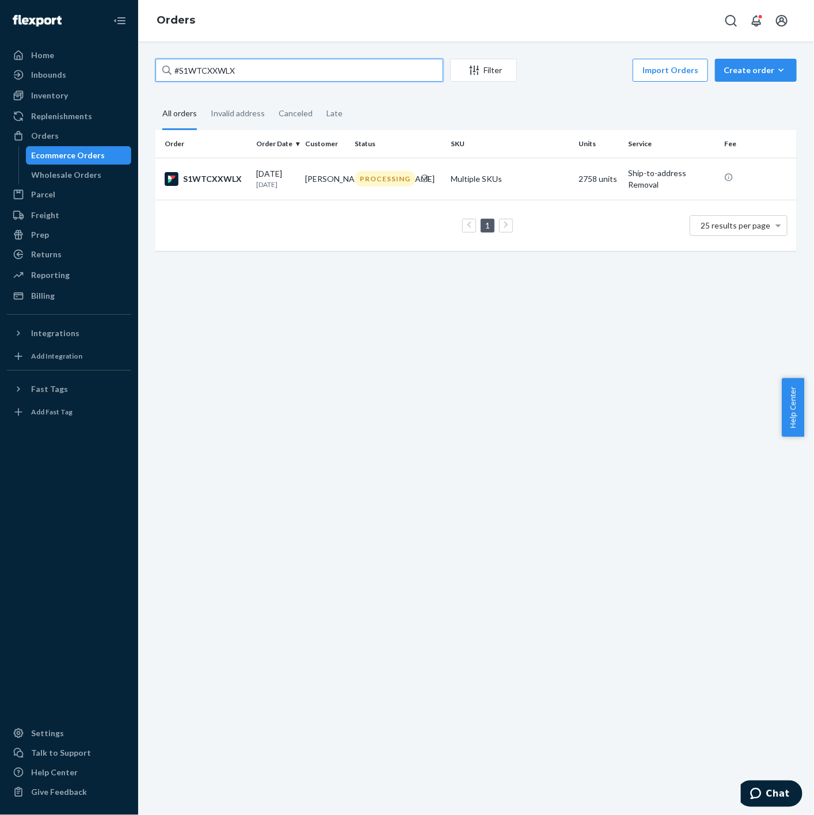
click at [347, 65] on input "#S1WTCXXWLX" at bounding box center [299, 70] width 288 height 23
paste input "YDPCGXVEL"
type input "#SYDPCGXVEL"
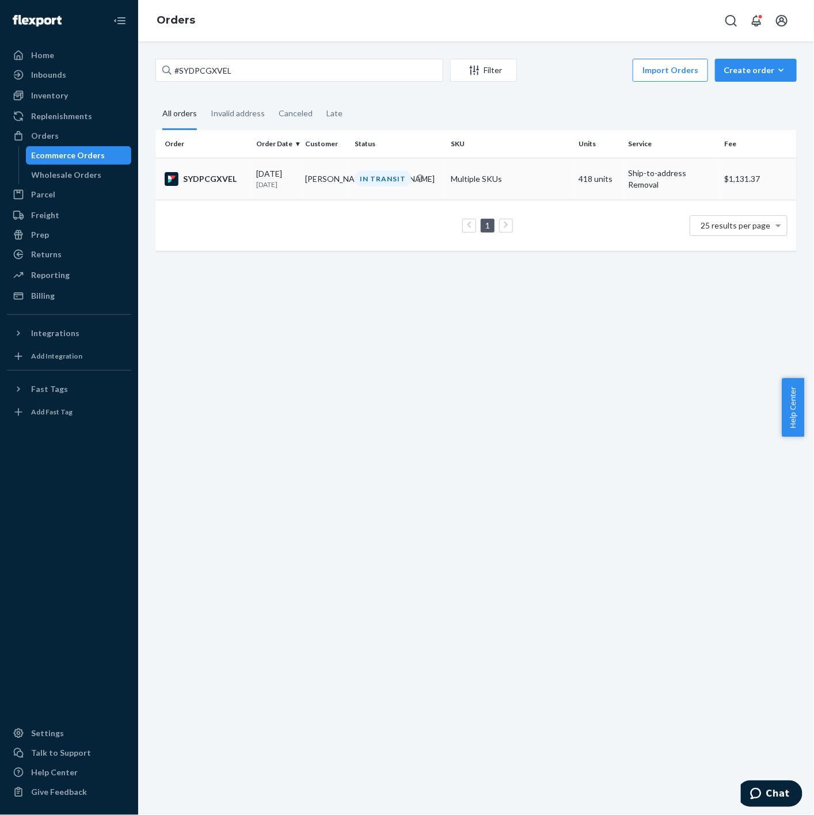
click at [237, 186] on td "SYDPCGXVEL" at bounding box center [203, 179] width 96 height 42
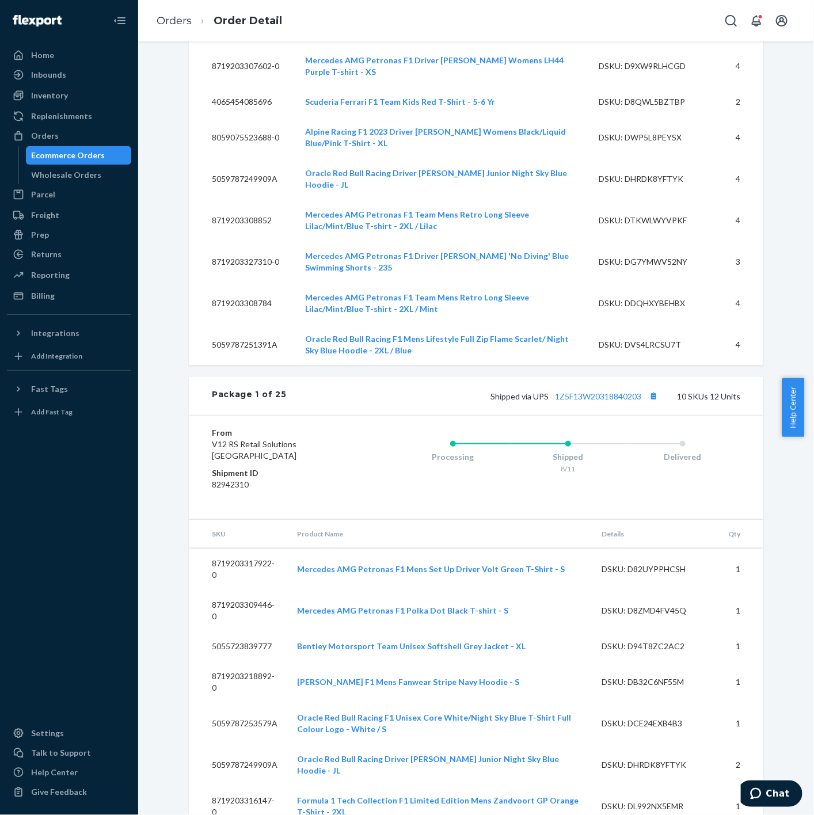
scroll to position [7161, 0]
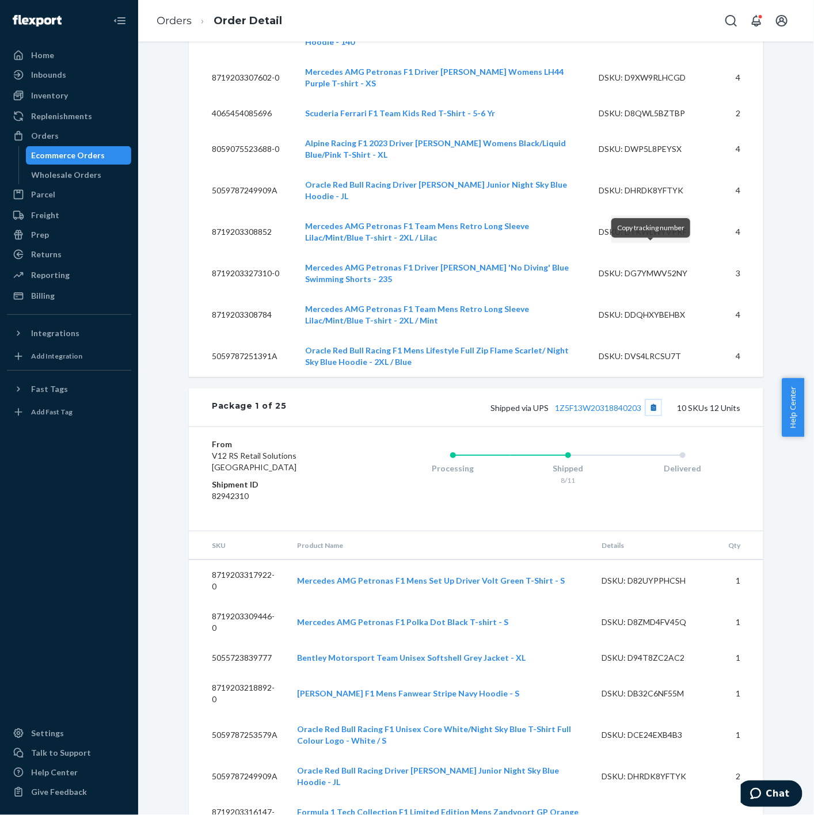
click at [651, 400] on button "Copy tracking number" at bounding box center [653, 407] width 15 height 15
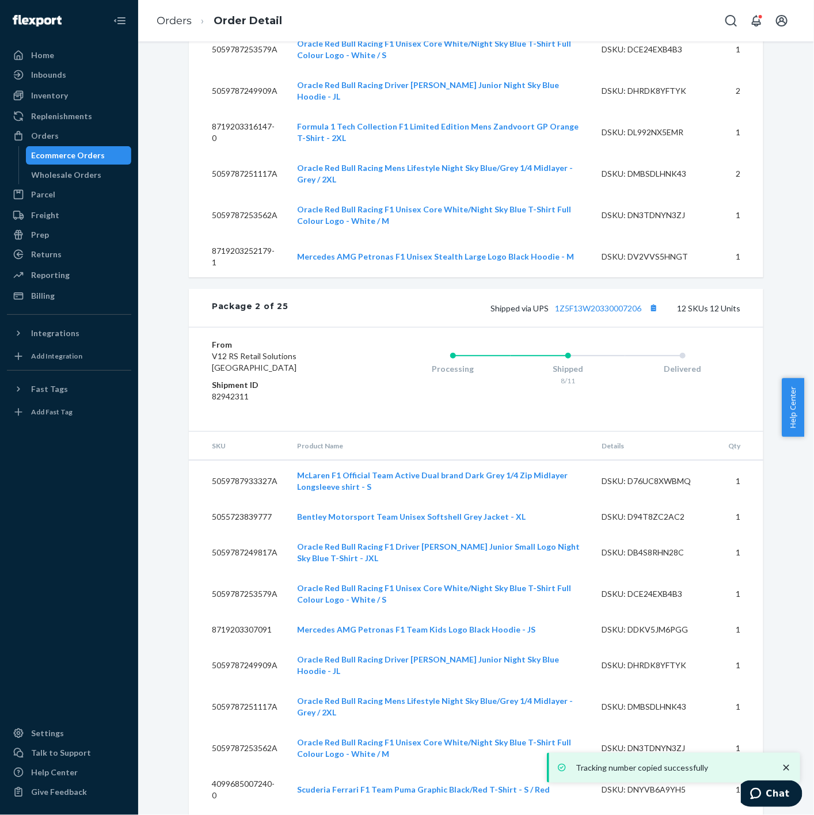
scroll to position [7800, 0]
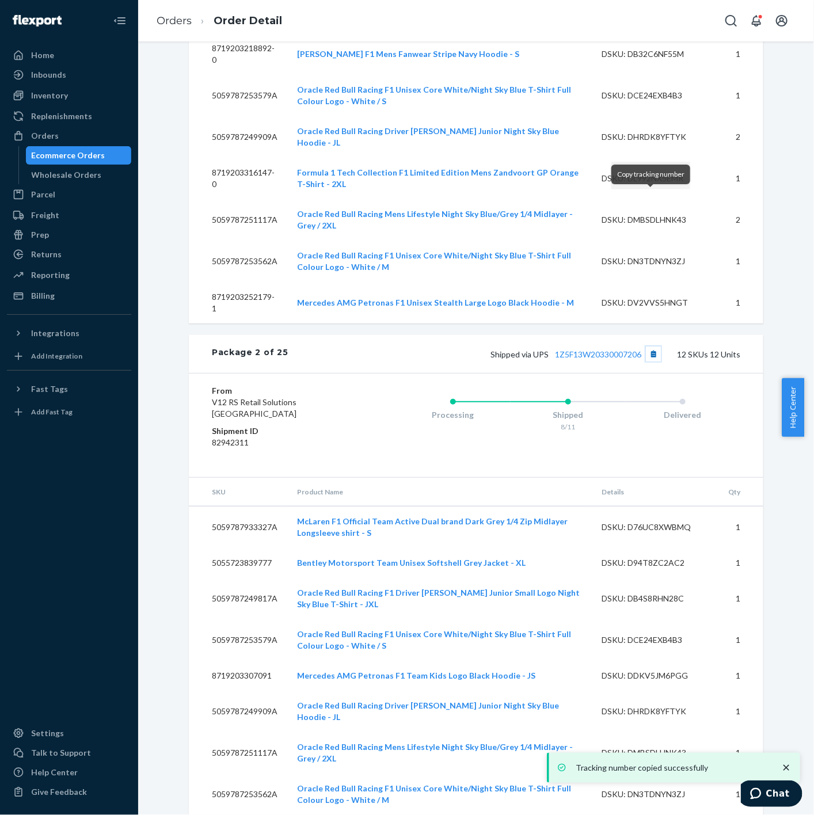
click at [648, 346] on button "Copy tracking number" at bounding box center [653, 353] width 15 height 15
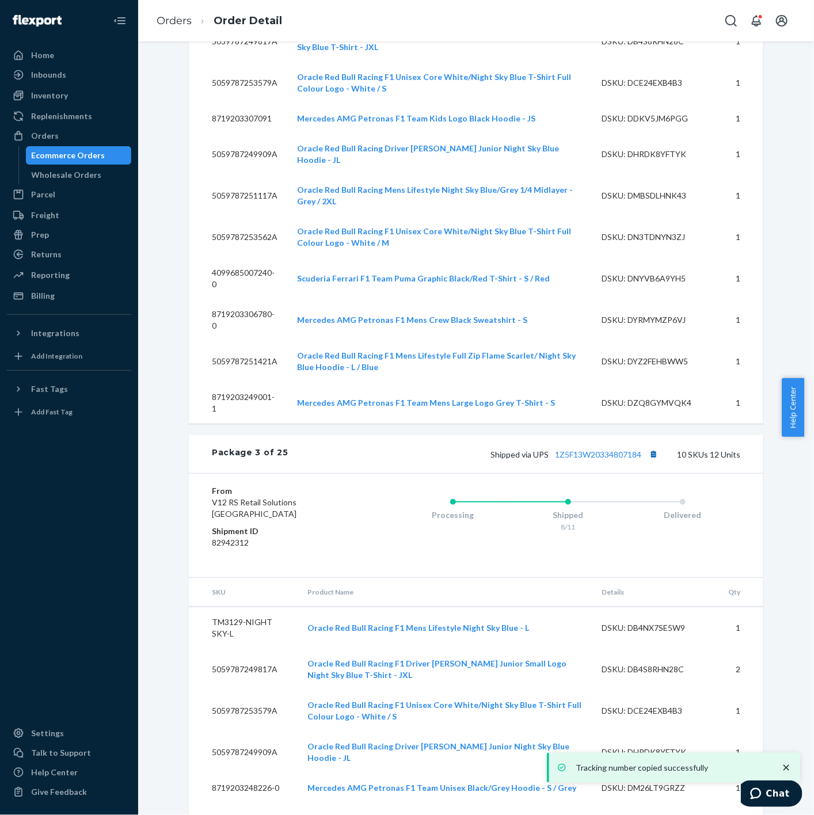
scroll to position [8375, 0]
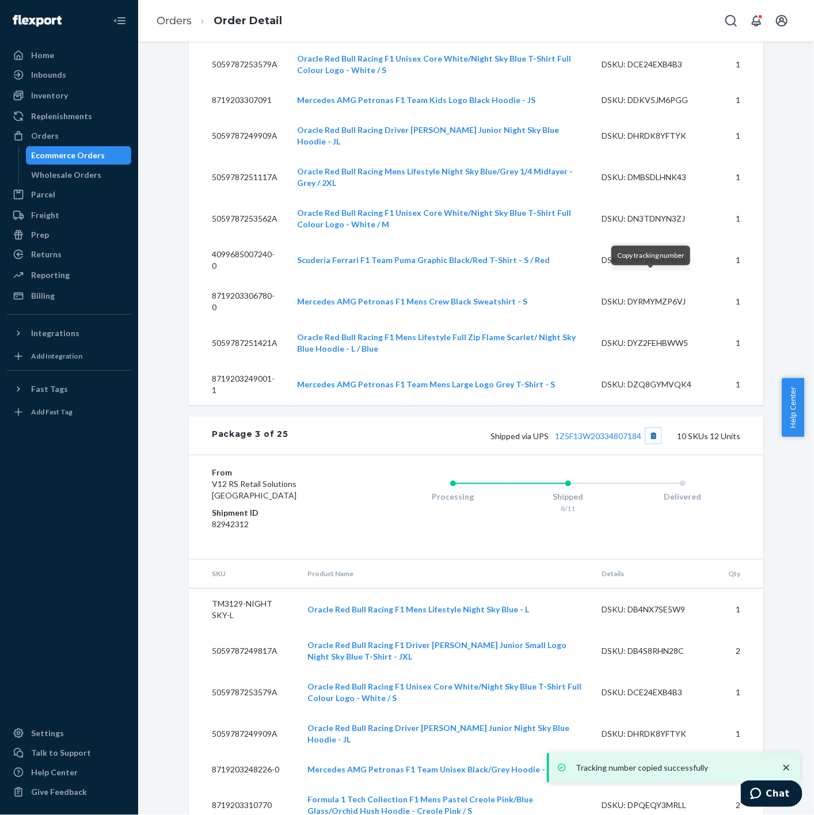
click at [649, 428] on button "Copy tracking number" at bounding box center [653, 435] width 15 height 15
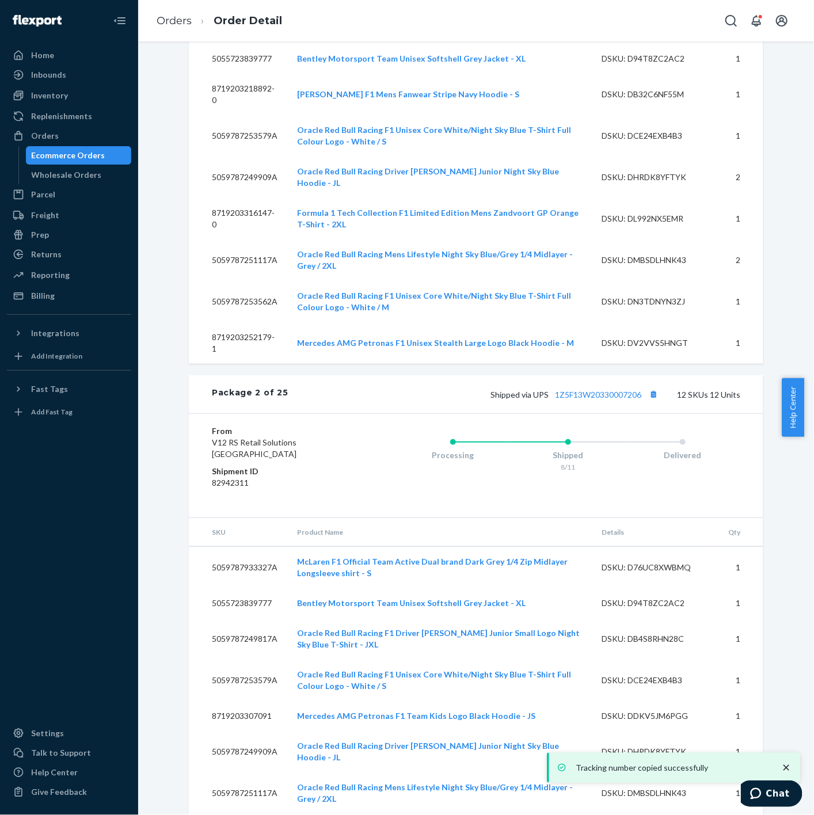
scroll to position [7736, 0]
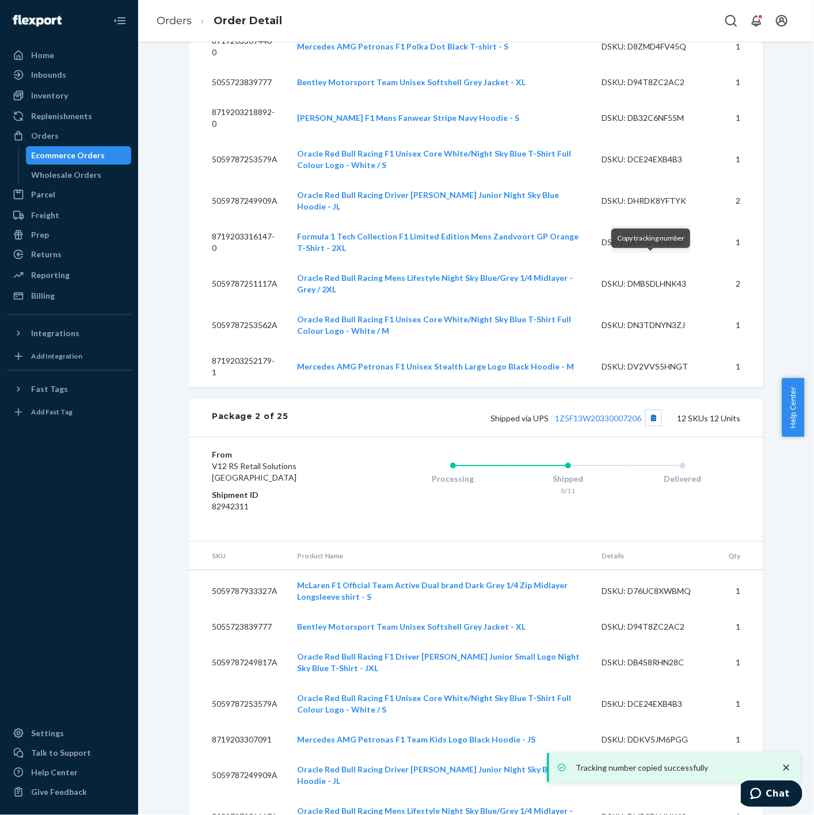
click at [651, 410] on button "Copy tracking number" at bounding box center [653, 417] width 15 height 15
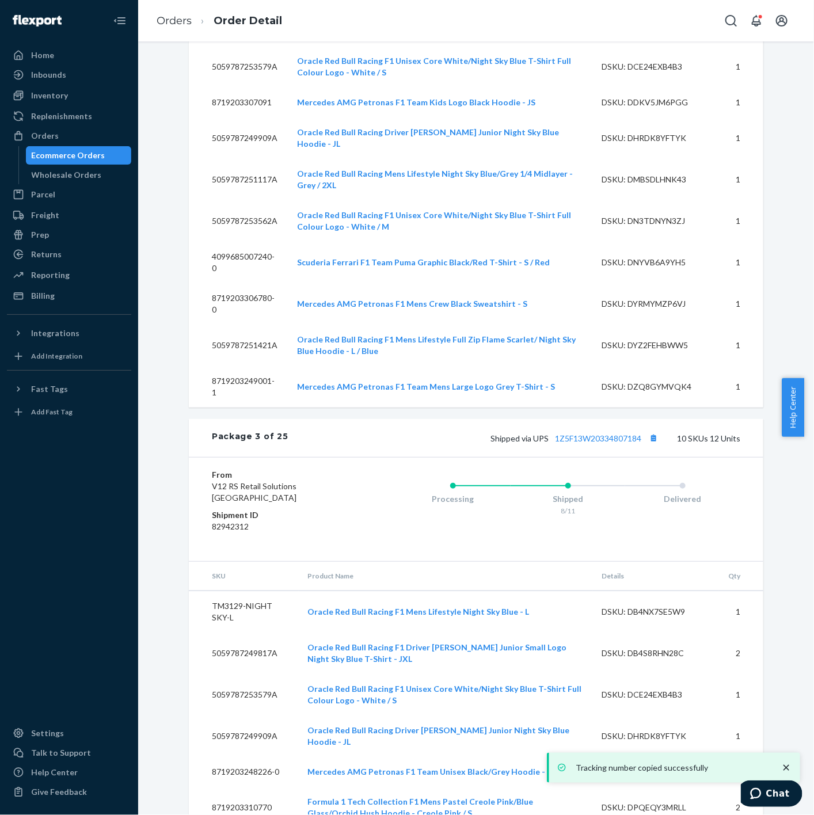
scroll to position [8375, 0]
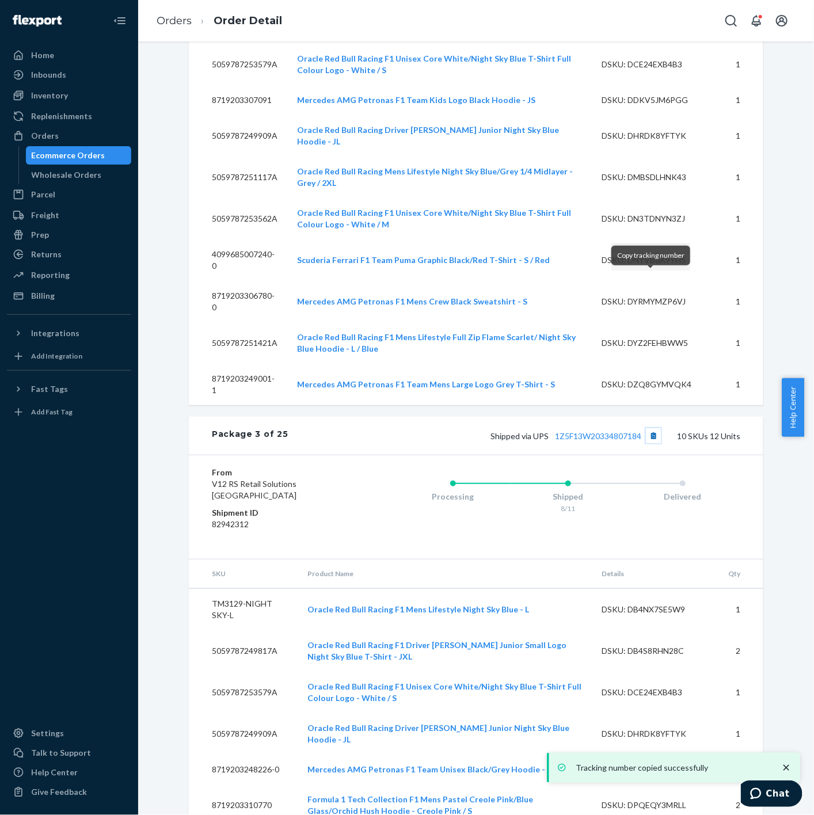
click at [654, 428] on button "Copy tracking number" at bounding box center [653, 435] width 15 height 15
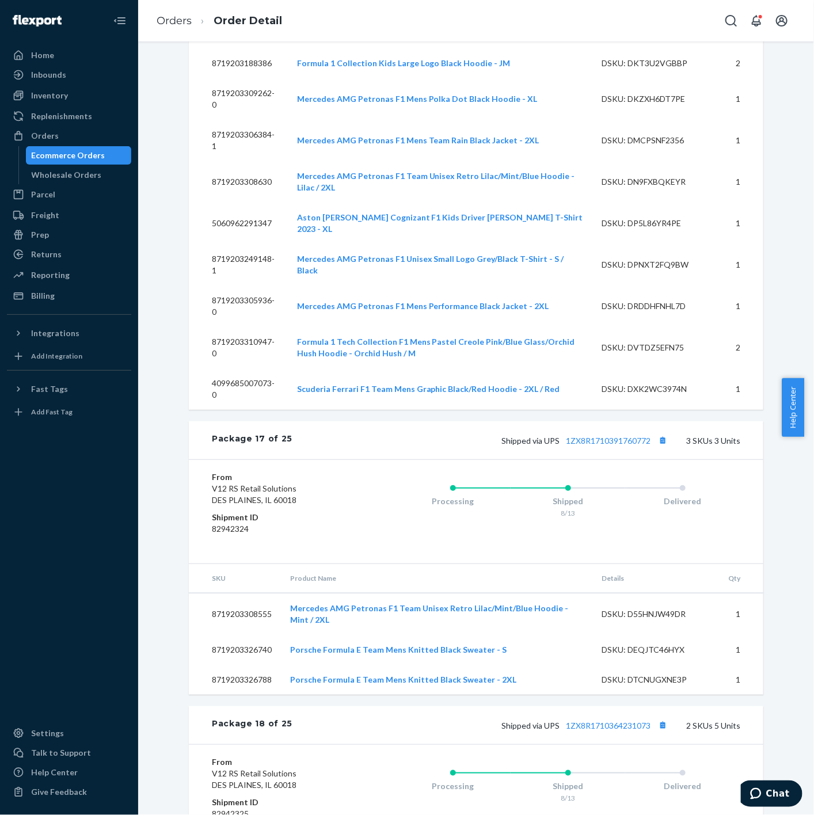
scroll to position [20843, 0]
click at [659, 432] on button "Copy tracking number" at bounding box center [662, 439] width 15 height 15
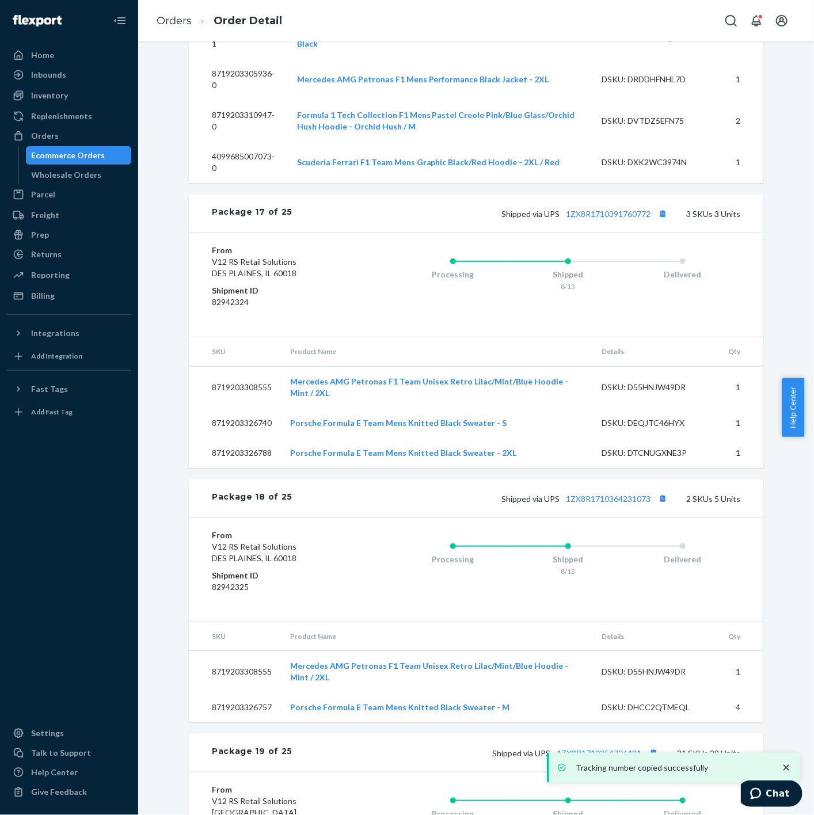
scroll to position [21099, 0]
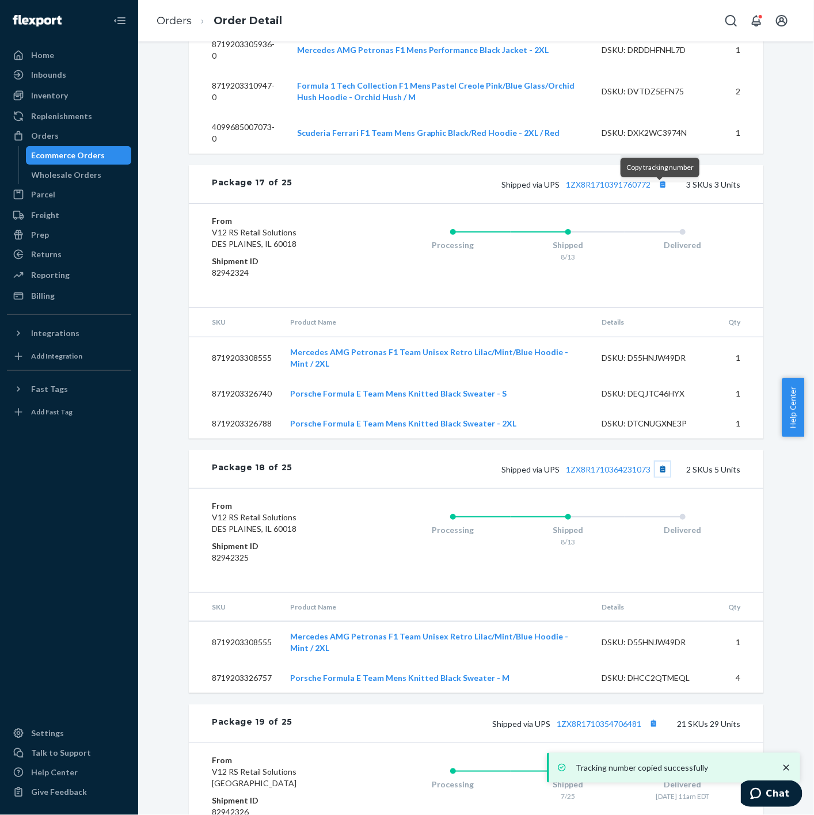
click at [660, 461] on button "Copy tracking number" at bounding box center [662, 468] width 15 height 15
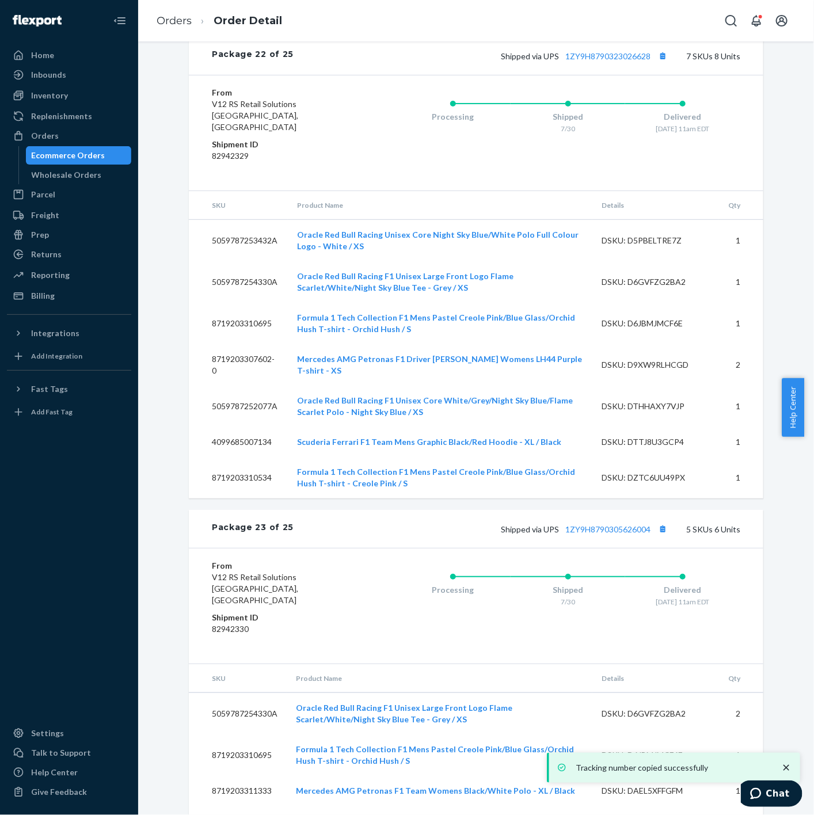
scroll to position [24494, 0]
